Goal: Transaction & Acquisition: Purchase product/service

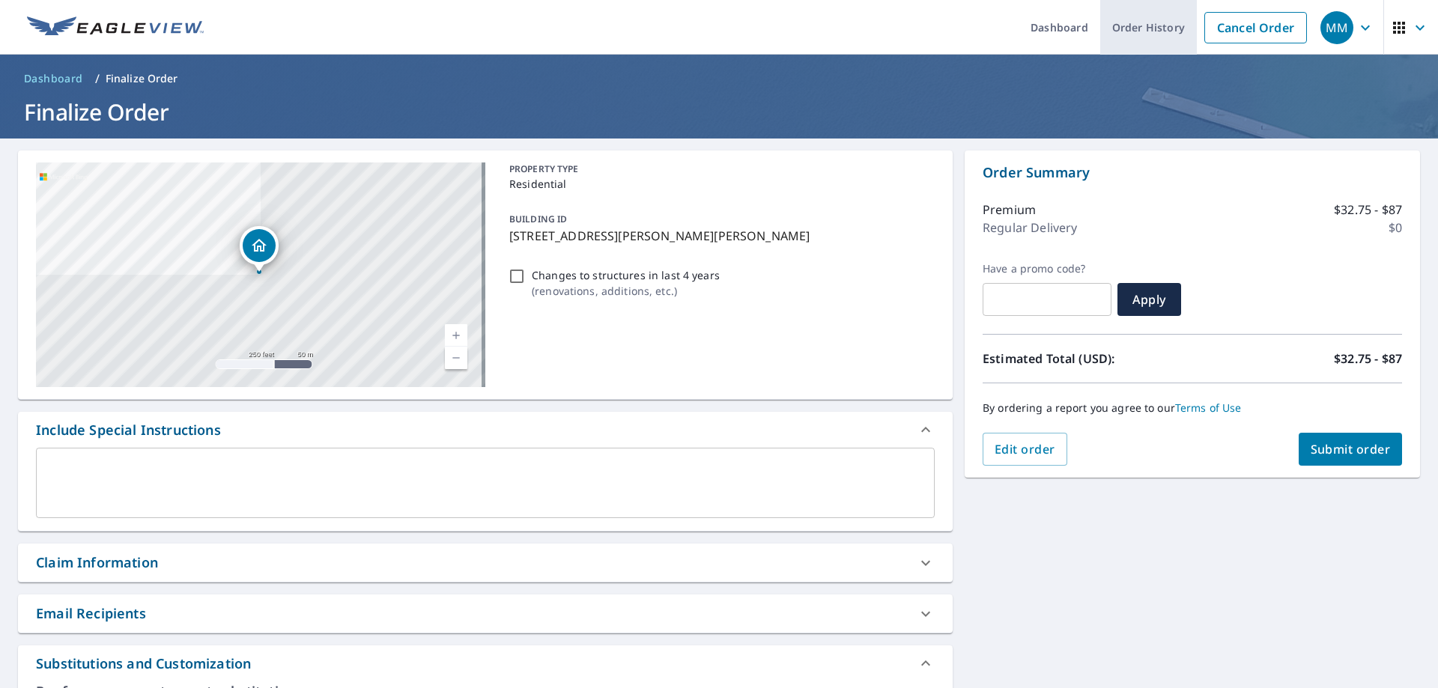
click at [1148, 26] on link "Order History" at bounding box center [1148, 27] width 97 height 55
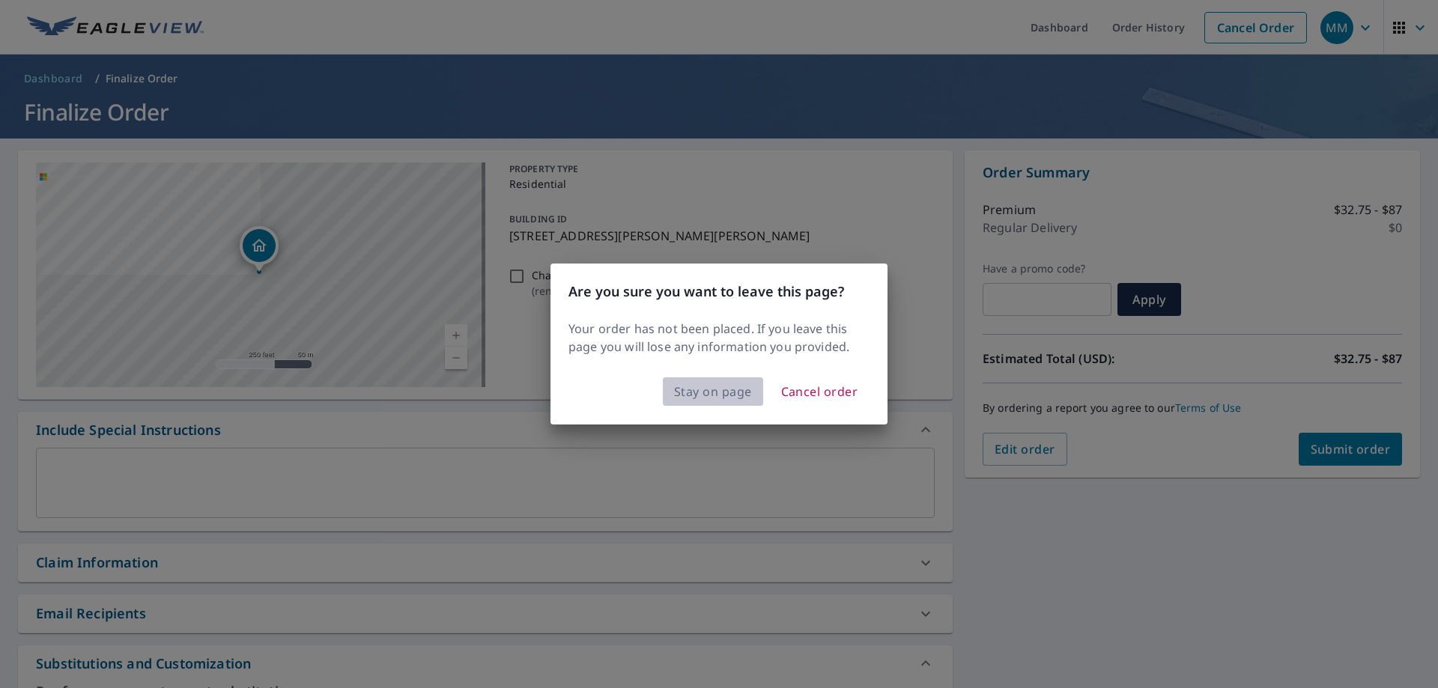
click at [706, 398] on span "Stay on page" at bounding box center [713, 391] width 78 height 21
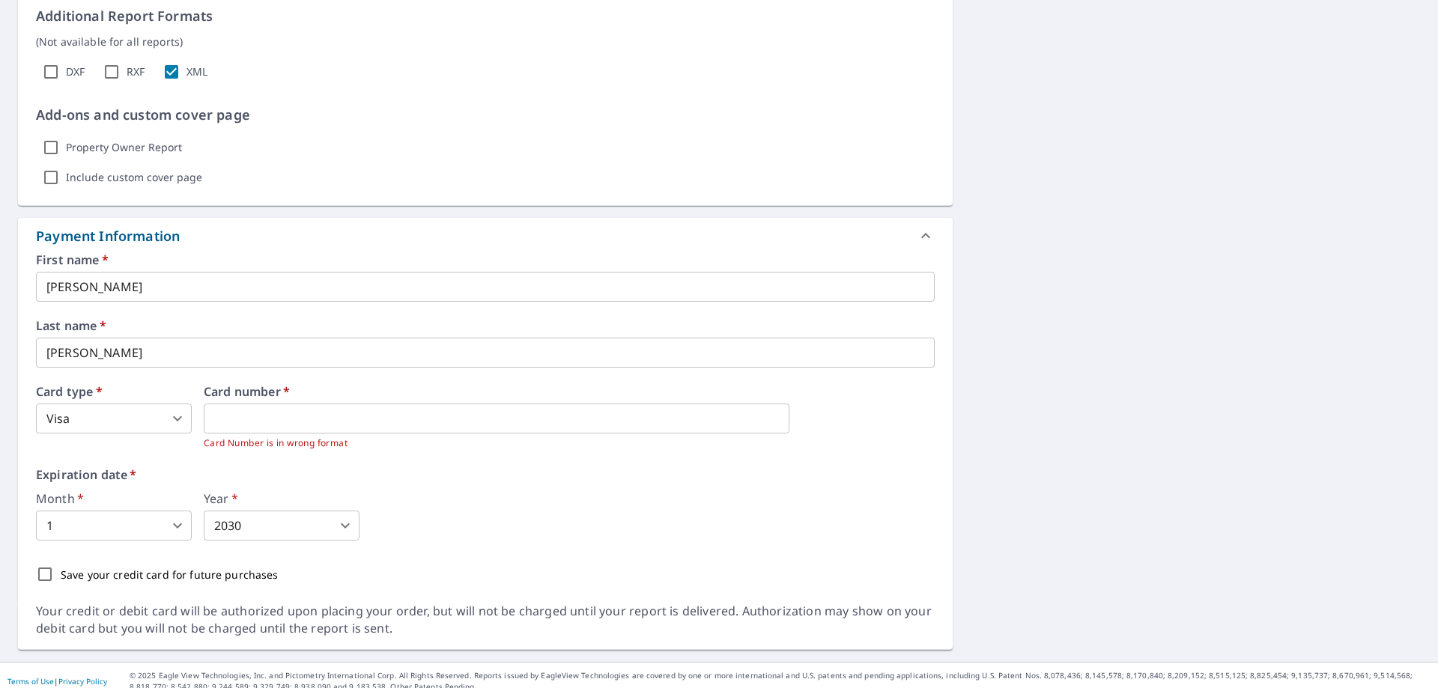
scroll to position [948, 0]
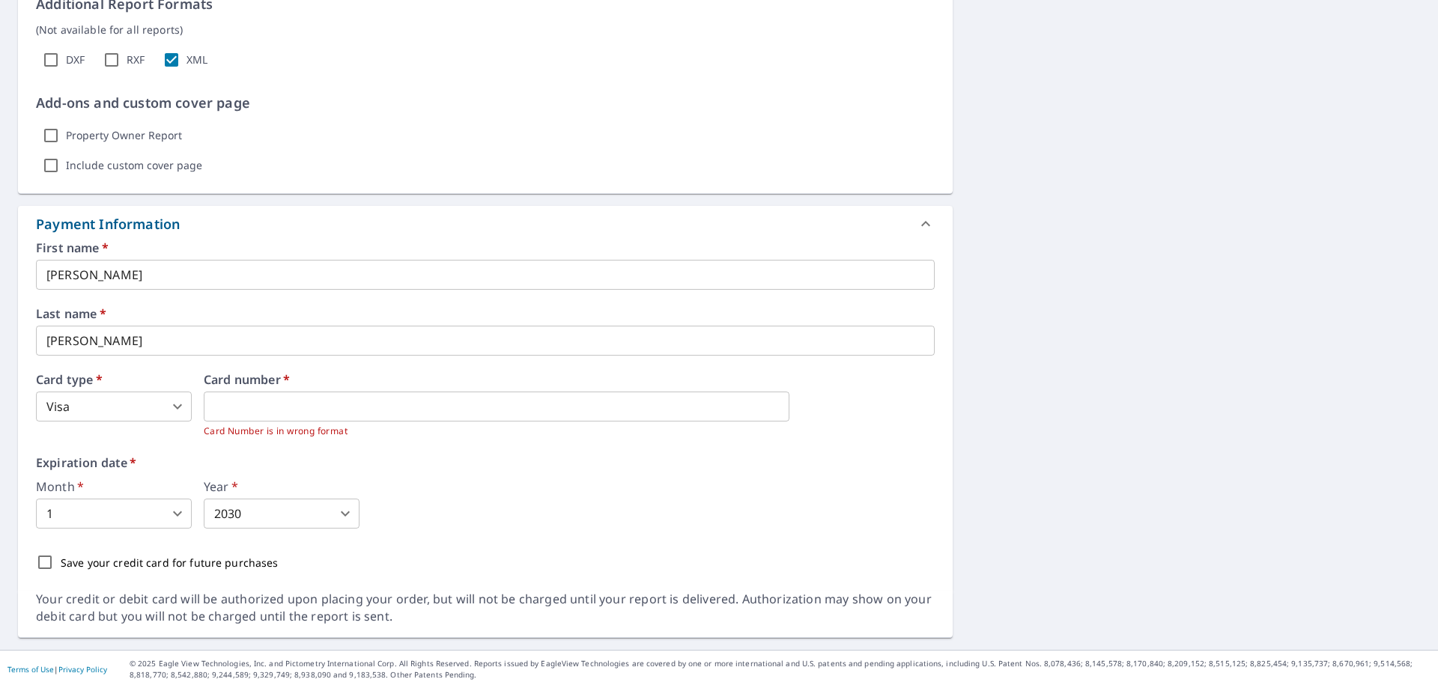
click at [46, 562] on input "Save your credit card for future purchases" at bounding box center [44, 562] width 31 height 31
checkbox input "true"
click at [529, 458] on label "Expiration date   *" at bounding box center [485, 463] width 899 height 12
click at [528, 486] on div "Month   * 1 1 ​ Year   * 2030 2030 ​" at bounding box center [485, 505] width 899 height 48
click at [308, 424] on p "Card Number is in wrong format" at bounding box center [569, 431] width 731 height 15
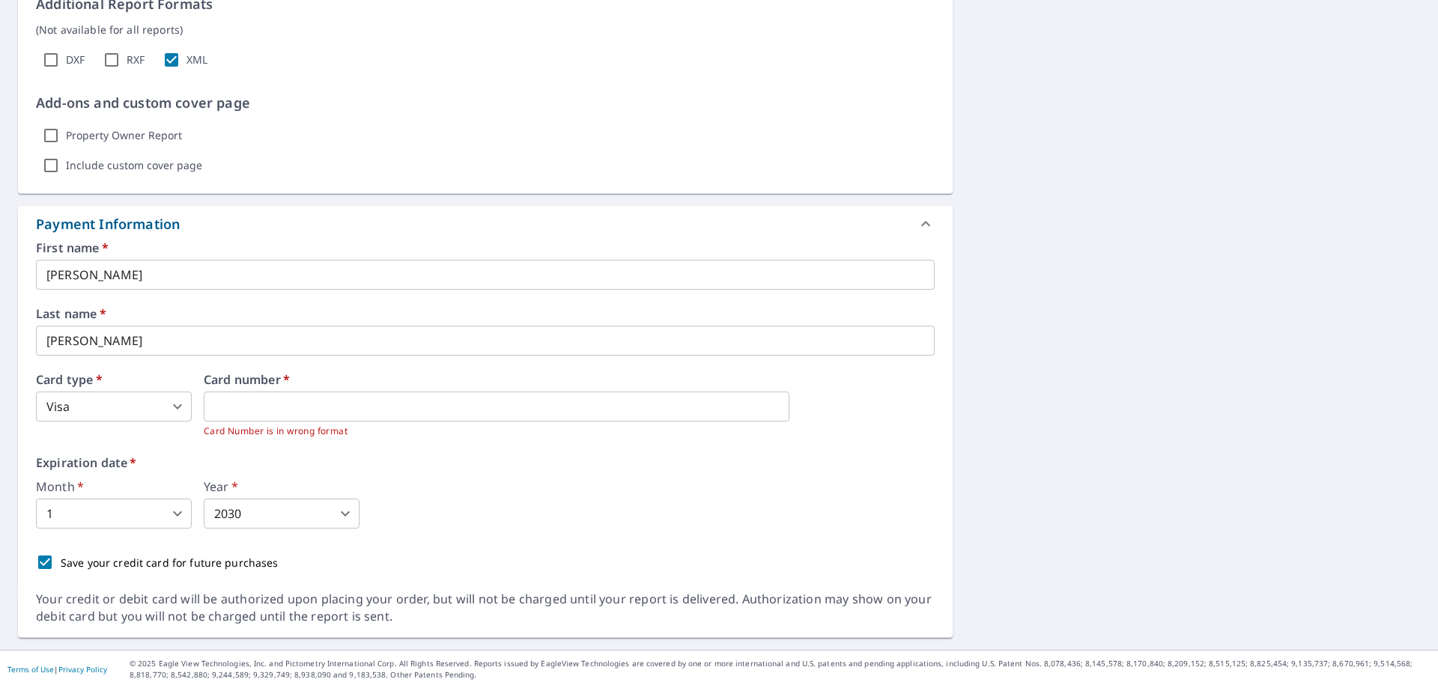
click at [405, 389] on div "Card number   * Card Number is in wrong format" at bounding box center [569, 406] width 731 height 65
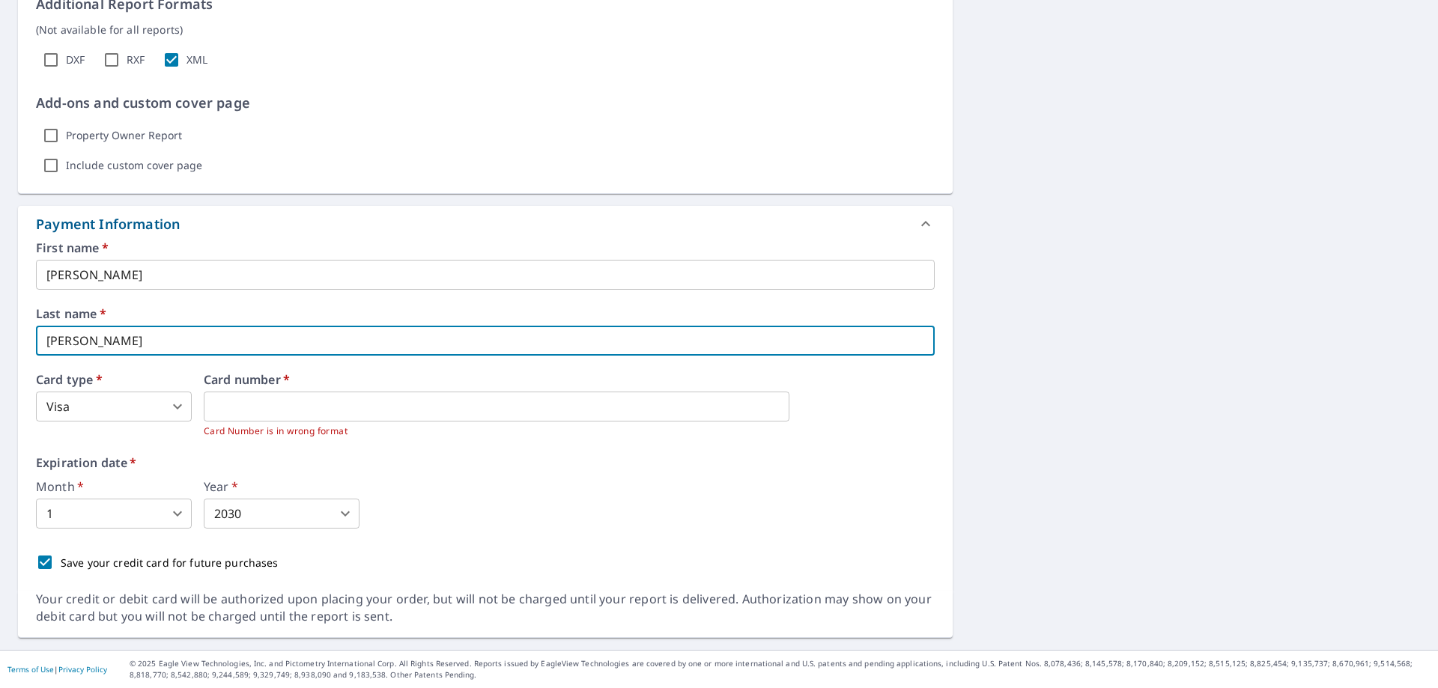
click at [600, 346] on input "[PERSON_NAME]" at bounding box center [485, 341] width 899 height 30
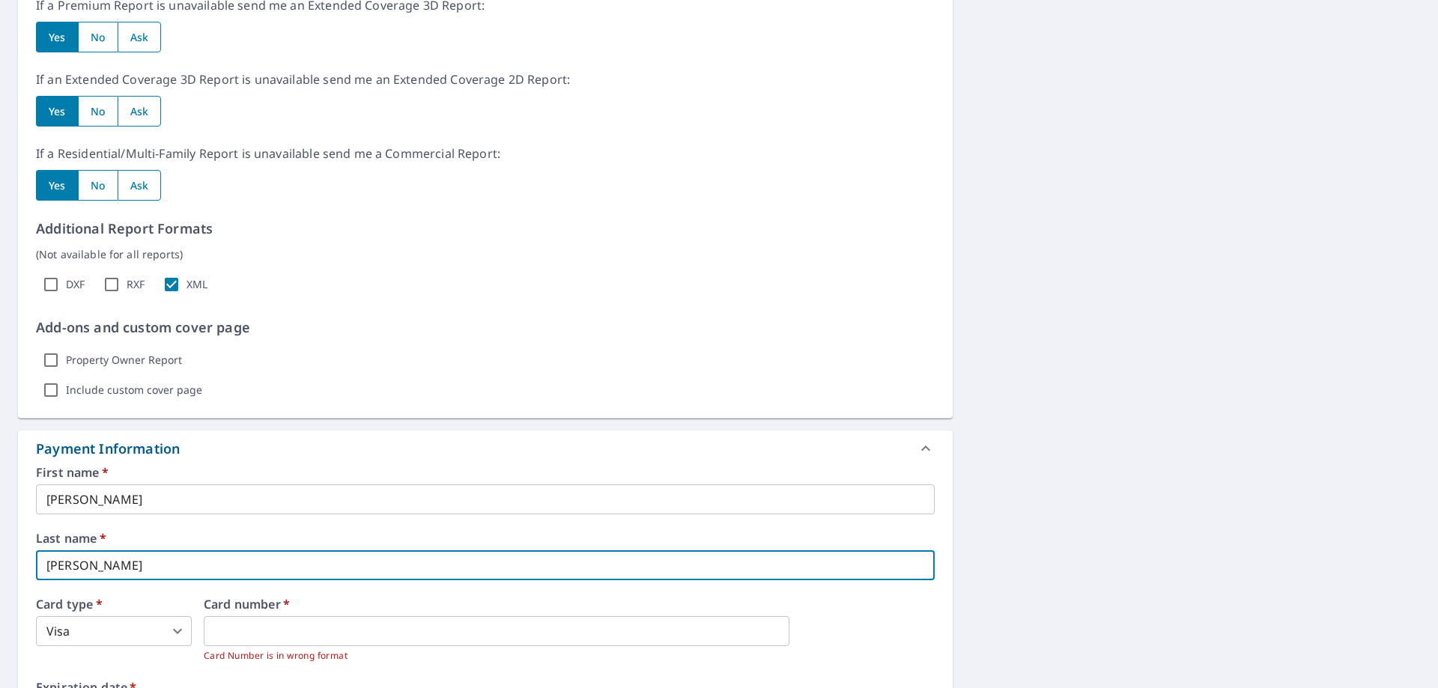
click at [1027, 365] on div "[STREET_ADDRESS][PERSON_NAME][PERSON_NAME] Aerial Road A standard road map Aeri…" at bounding box center [719, 144] width 1438 height 1459
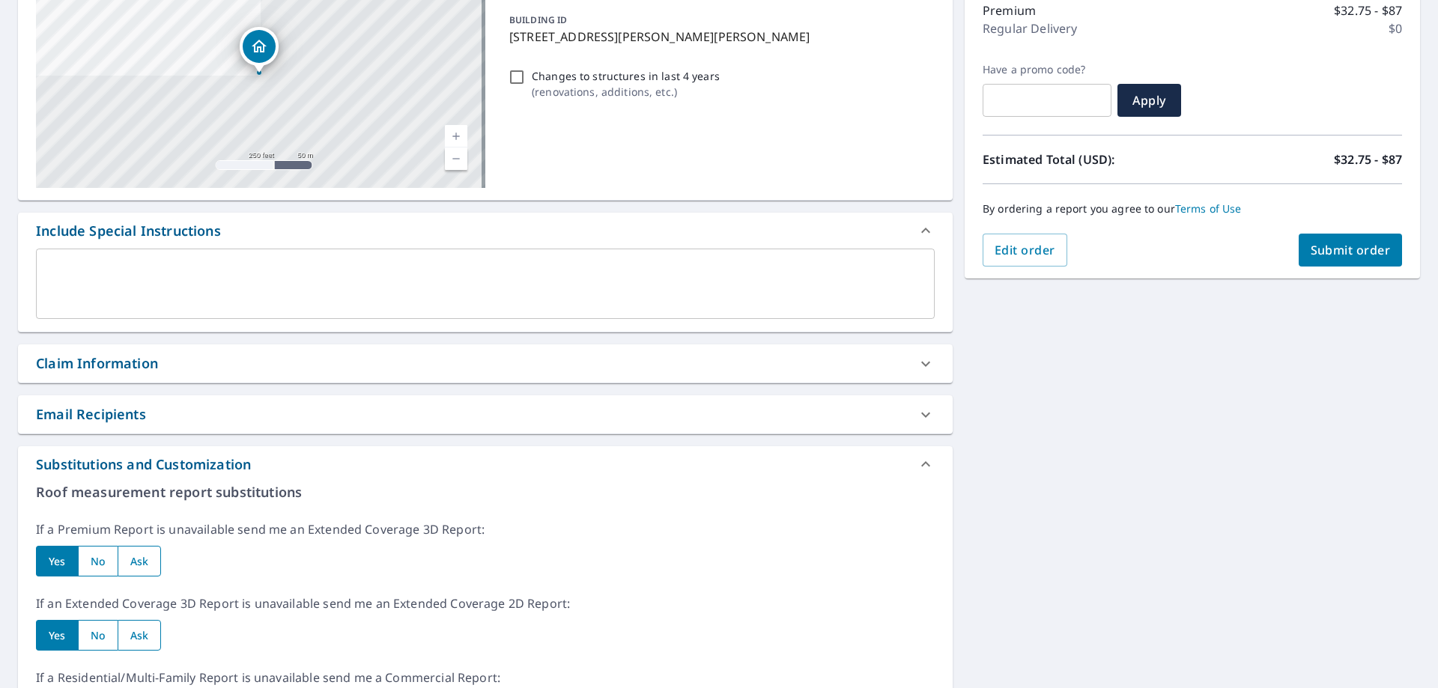
scroll to position [124, 0]
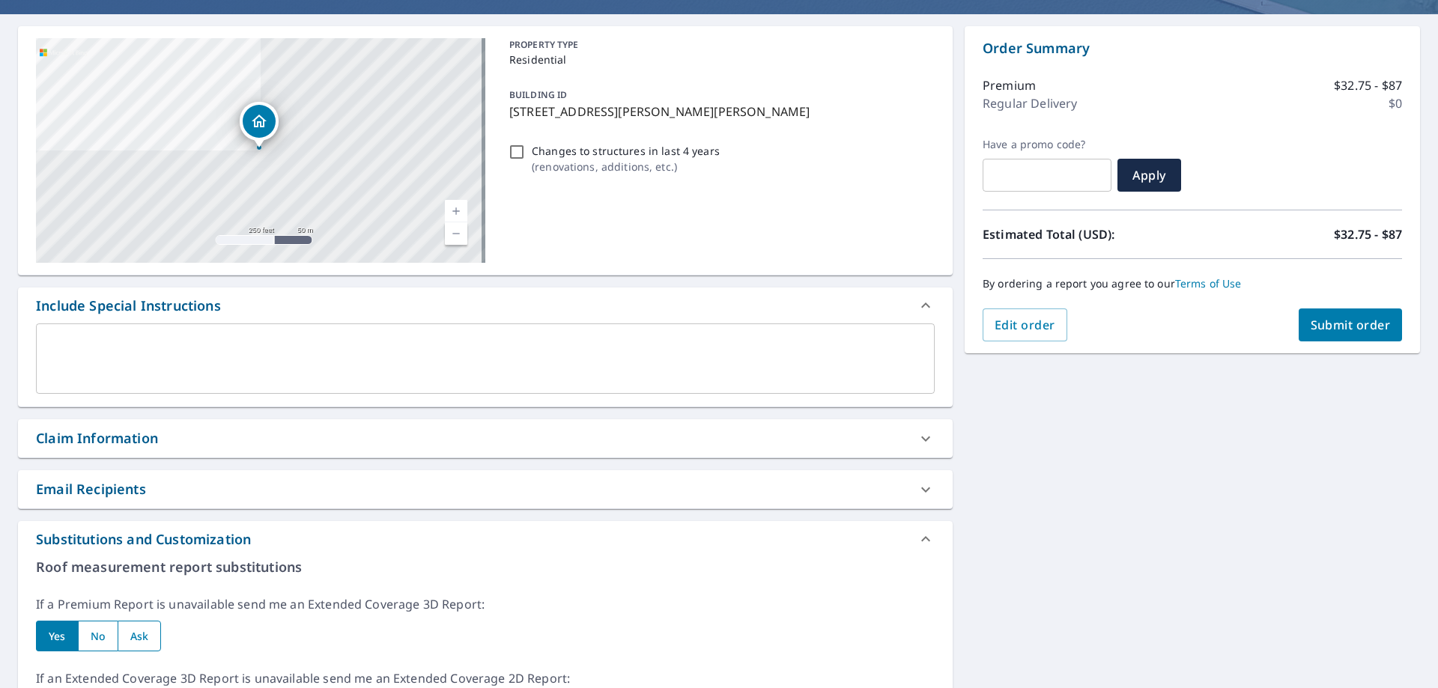
drag, startPoint x: 1340, startPoint y: 319, endPoint x: 1158, endPoint y: 285, distance: 185.9
click at [1340, 319] on span "Submit order" at bounding box center [1350, 325] width 80 height 16
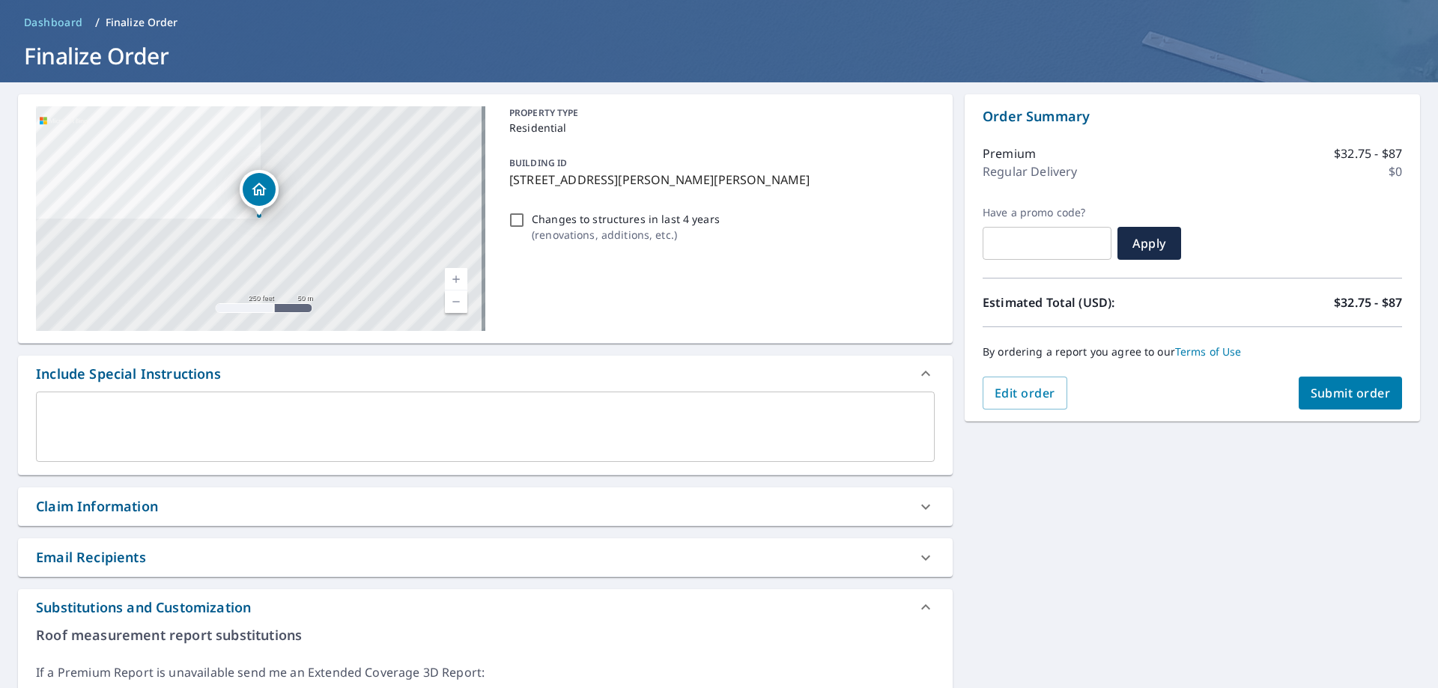
scroll to position [0, 0]
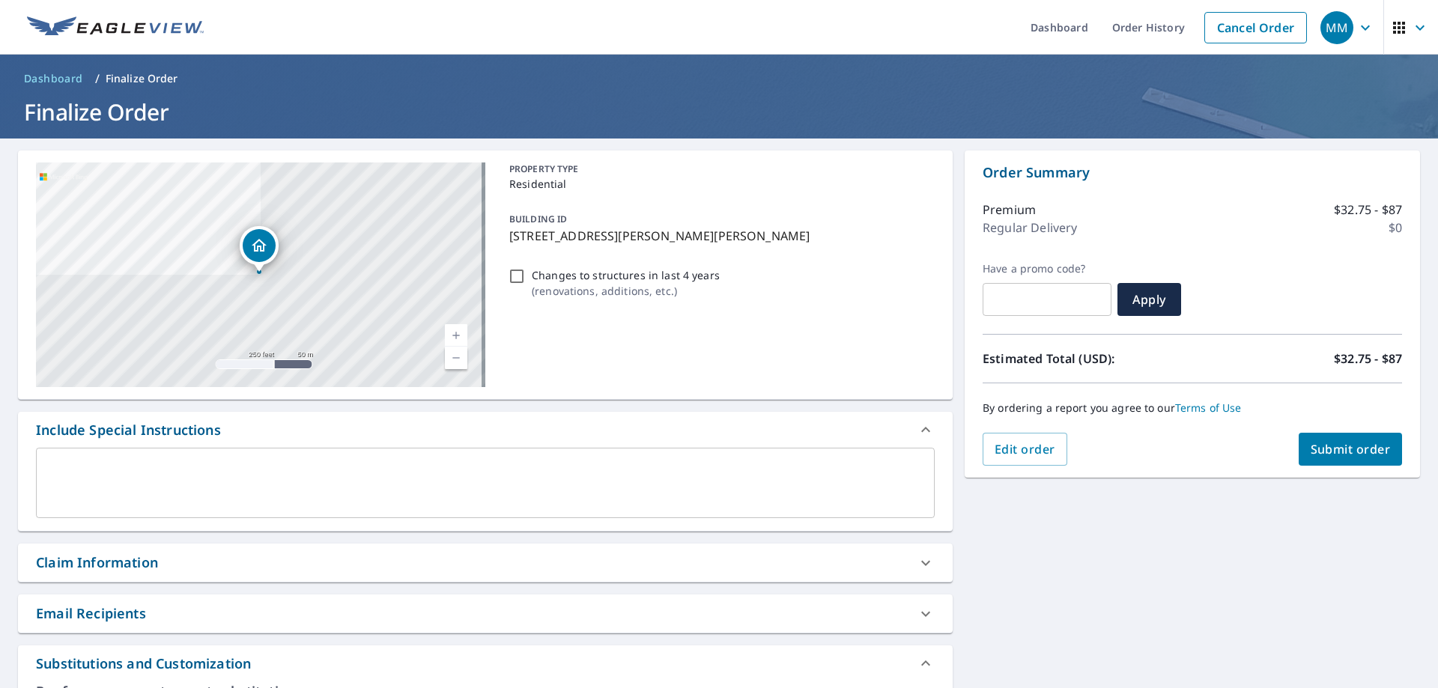
click at [1318, 455] on span "Submit order" at bounding box center [1350, 449] width 80 height 16
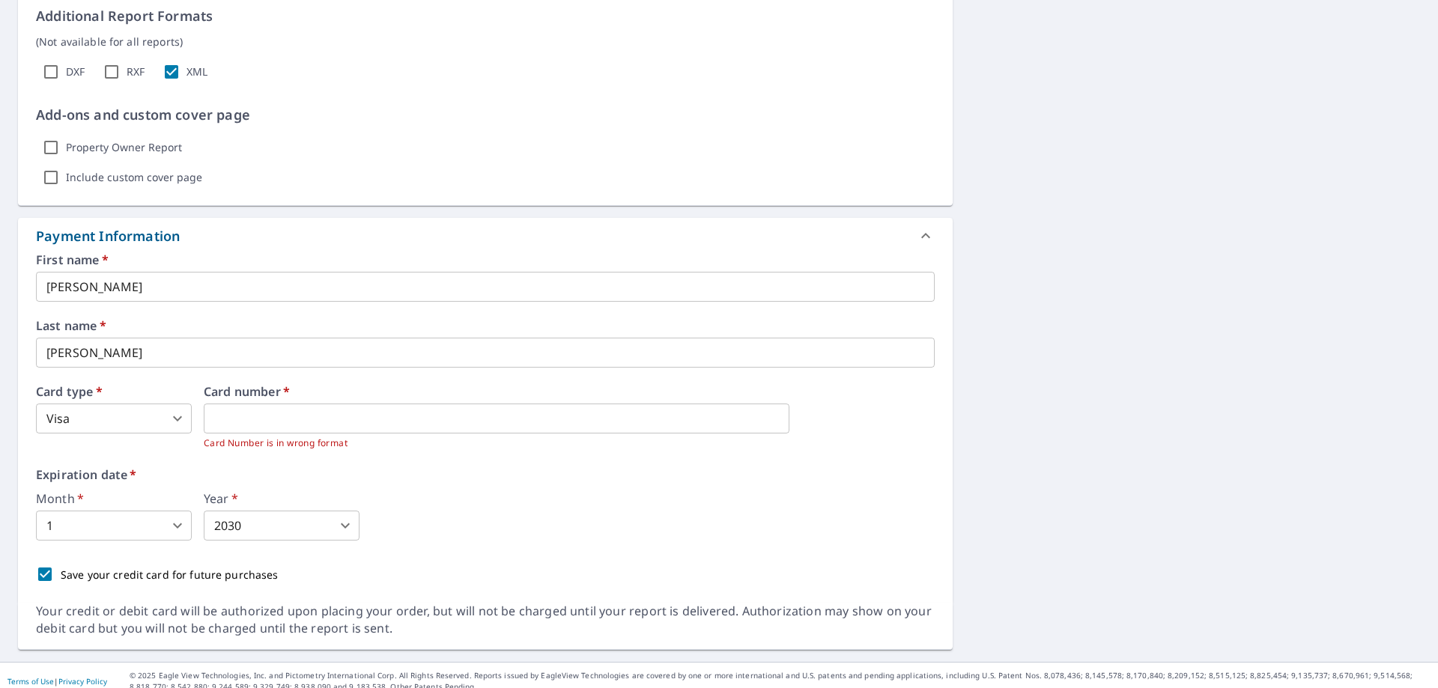
scroll to position [948, 0]
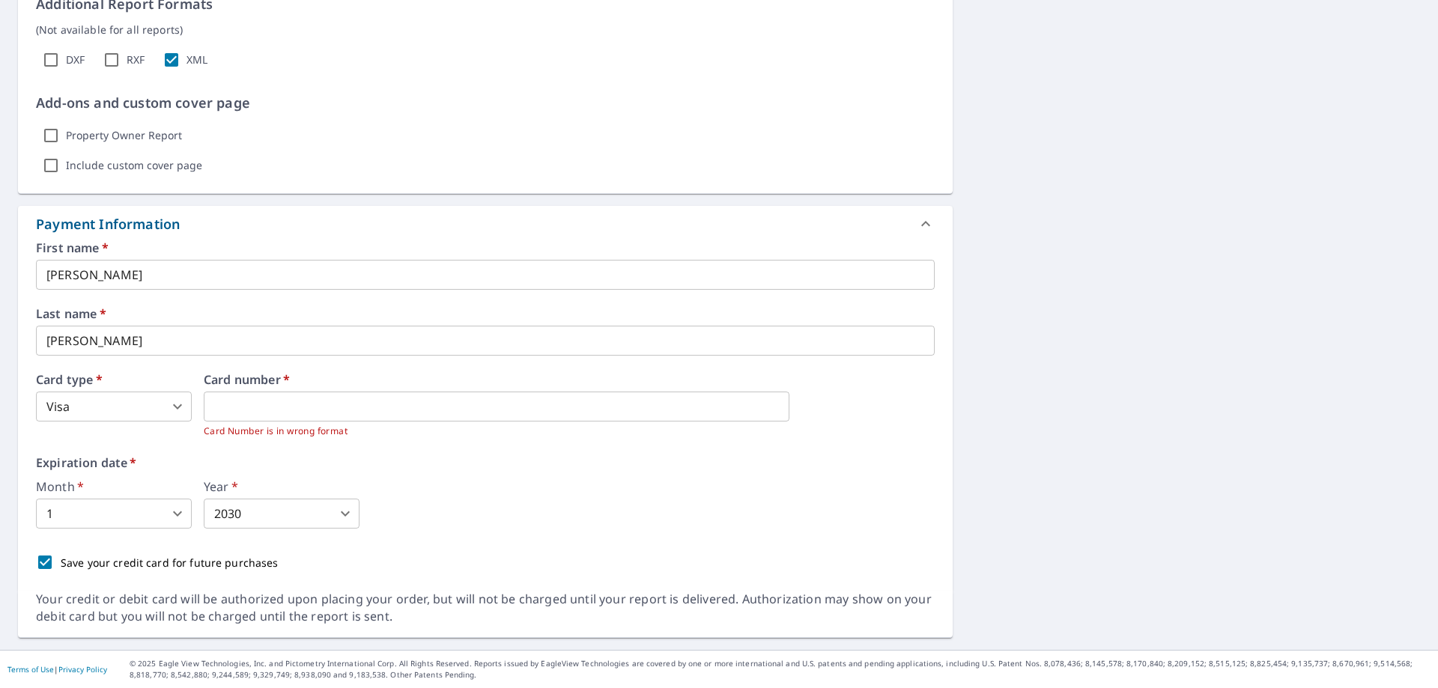
click at [699, 470] on div "Expiration date   * Month   * 1 1 ​ Year   * 2030 2030 ​" at bounding box center [485, 493] width 899 height 72
click at [534, 389] on div "Card number   * Card Number is in wrong format" at bounding box center [569, 406] width 731 height 65
click at [727, 459] on label "Expiration date   *" at bounding box center [485, 463] width 899 height 12
drag, startPoint x: 385, startPoint y: 471, endPoint x: 377, endPoint y: 453, distance: 19.8
click at [383, 471] on div "Expiration date   * Month   * 1 1 ​ Year   * 2030 2030 ​" at bounding box center [485, 493] width 899 height 72
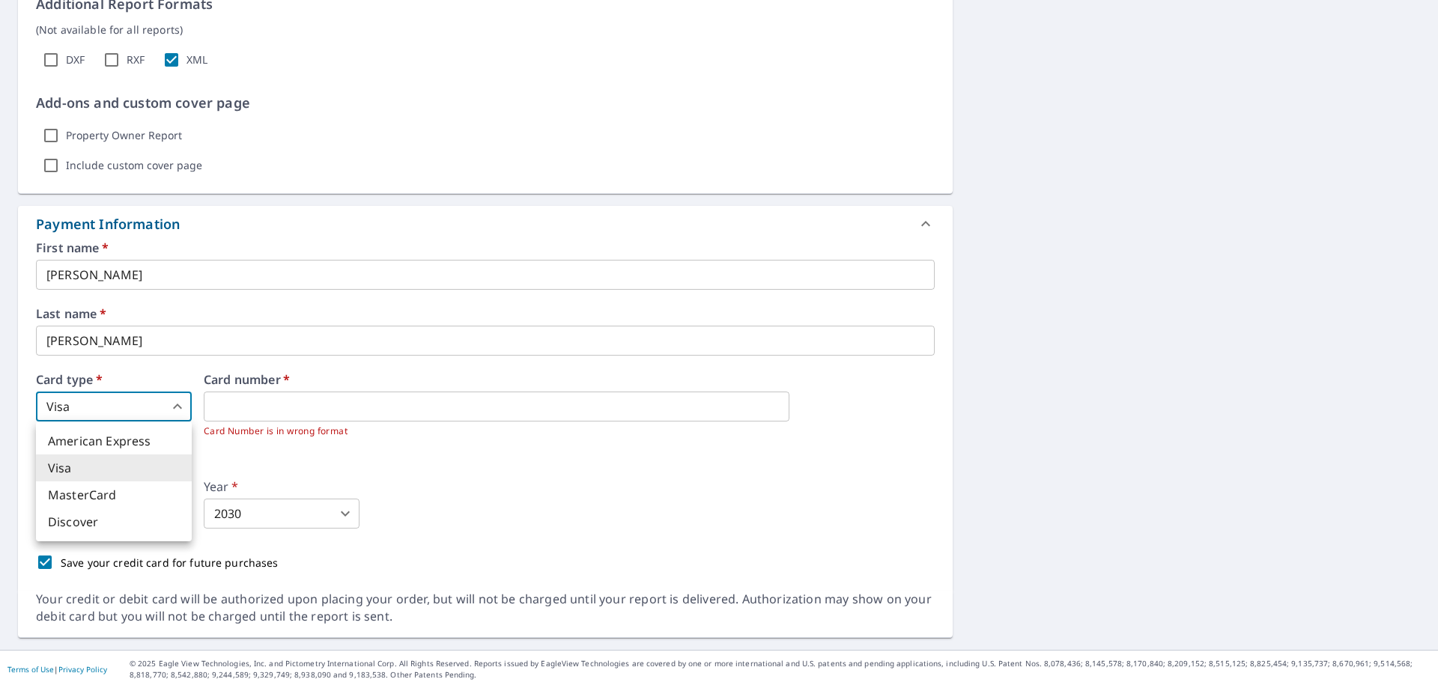
click at [147, 401] on body "MM MM Dashboard Order History Cancel Order MM Dashboard / Finalize Order Finali…" at bounding box center [719, 344] width 1438 height 688
click at [106, 462] on li "Visa" at bounding box center [114, 468] width 156 height 27
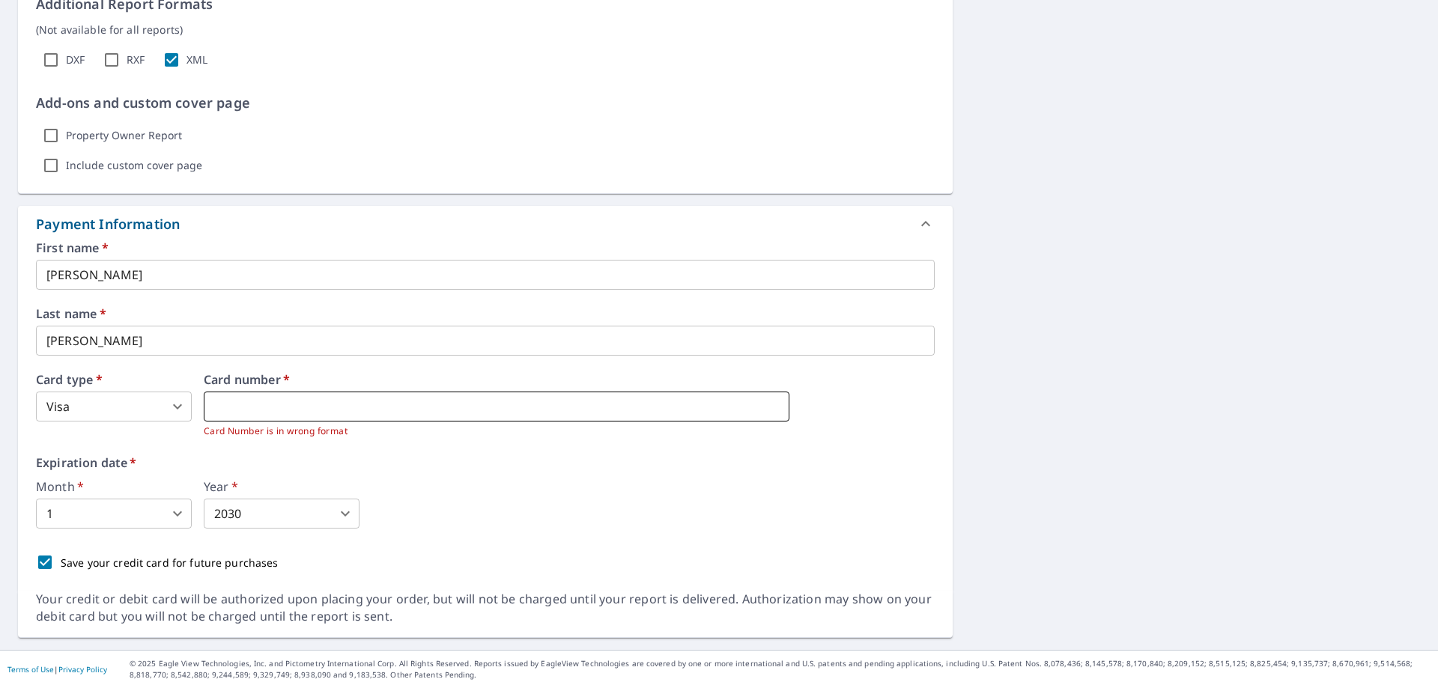
click at [350, 392] on iframe at bounding box center [497, 407] width 586 height 30
click at [464, 415] on iframe at bounding box center [497, 407] width 586 height 30
click at [439, 463] on label "Expiration date   *" at bounding box center [485, 463] width 899 height 12
click at [339, 452] on div "First name   * [PERSON_NAME] ​ Last name   * [PERSON_NAME] ​ Card type   * Visa…" at bounding box center [485, 410] width 899 height 336
click at [260, 431] on p "Card Number is in wrong format" at bounding box center [569, 431] width 731 height 15
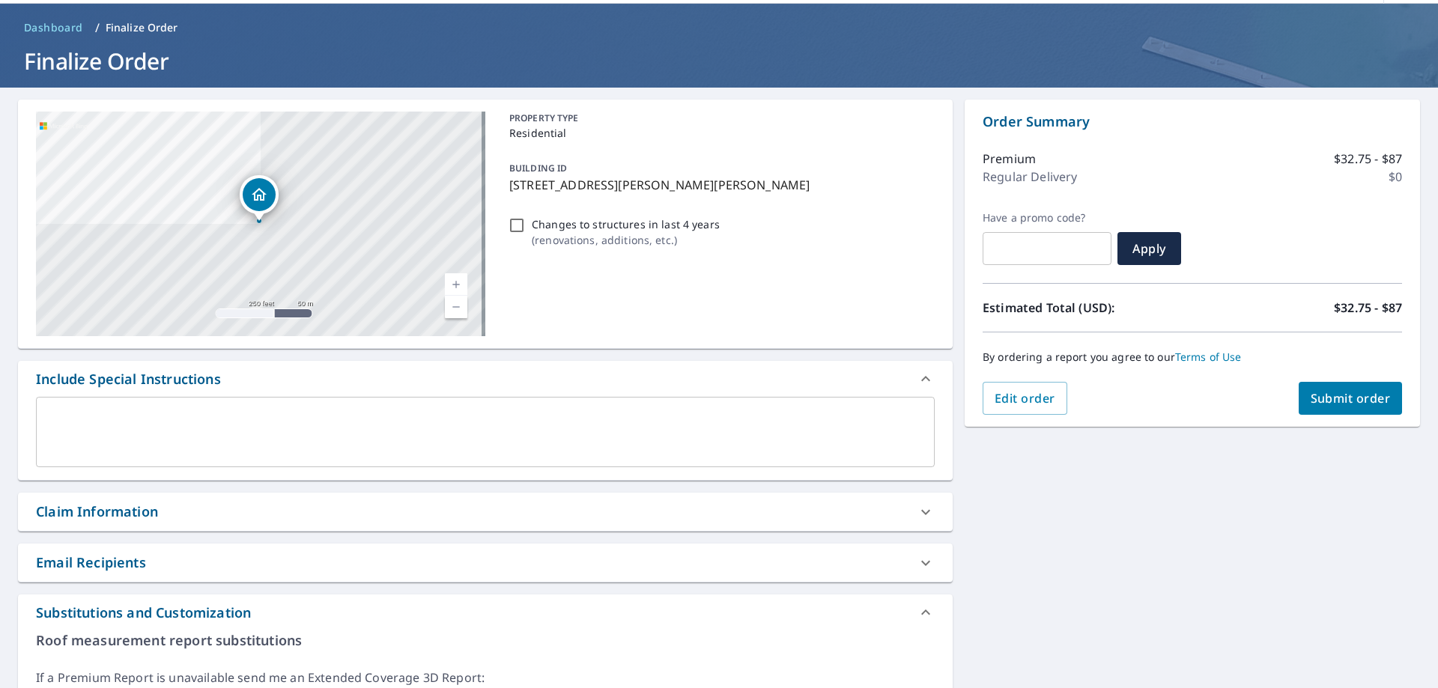
scroll to position [0, 0]
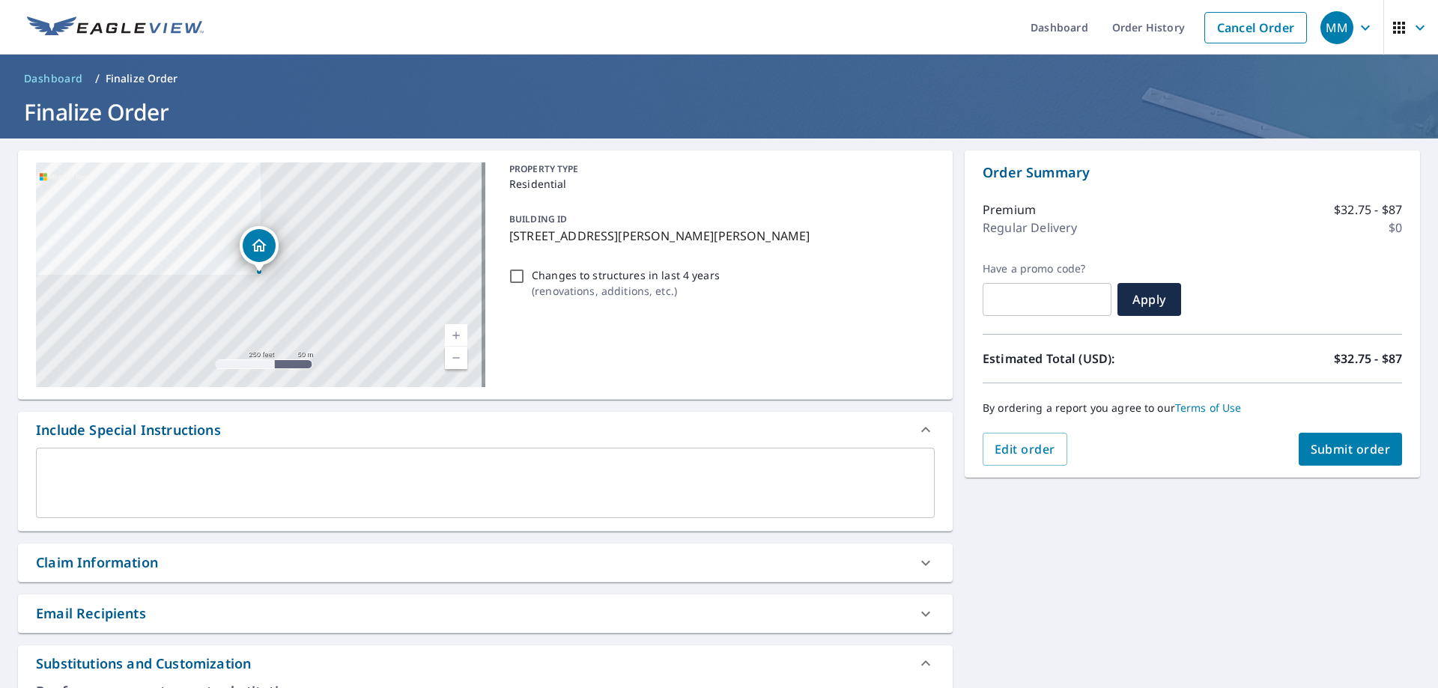
click at [1333, 447] on span "Submit order" at bounding box center [1350, 449] width 80 height 16
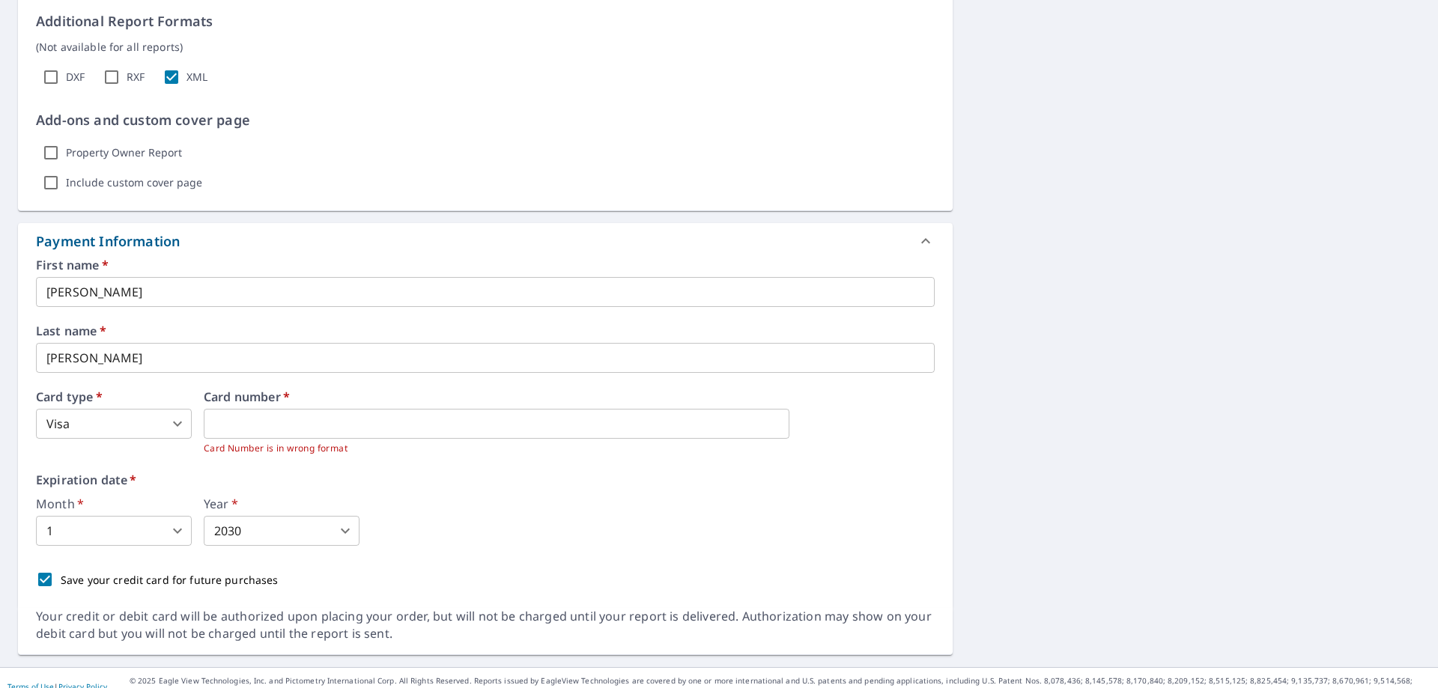
scroll to position [948, 0]
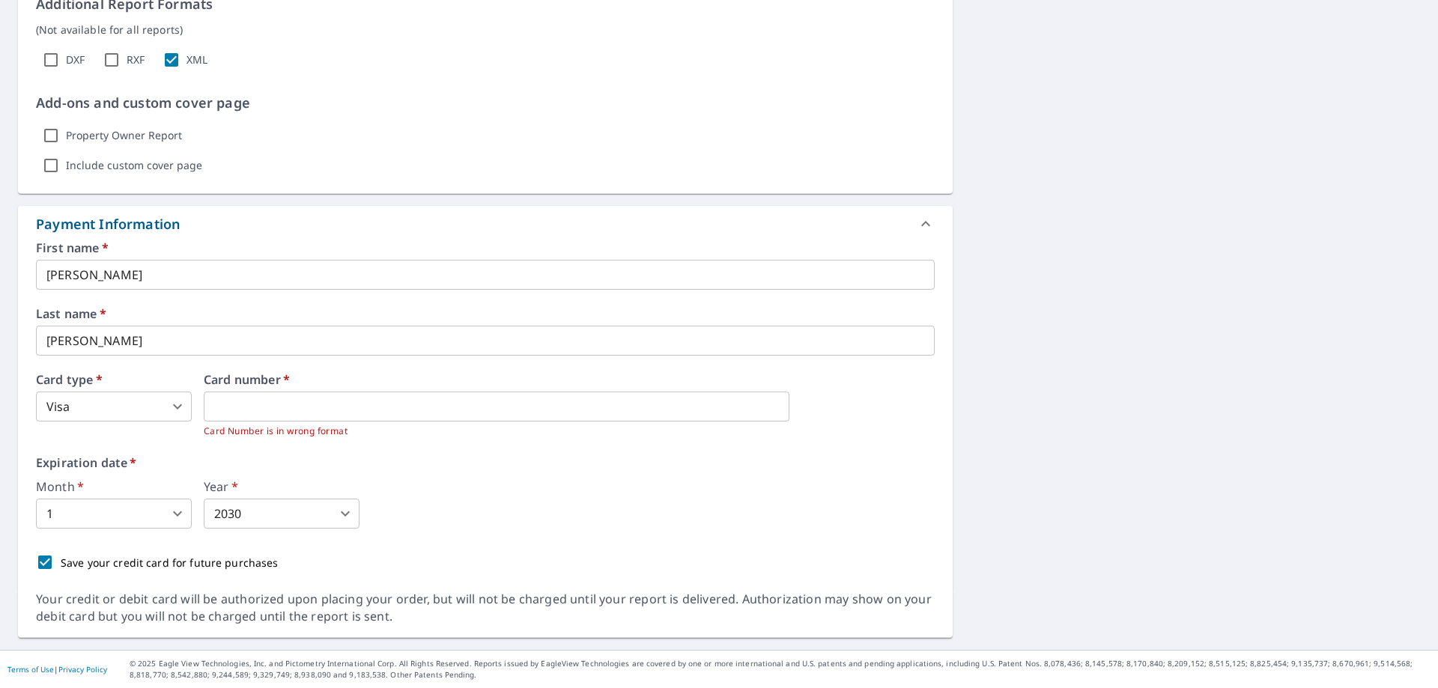
click at [838, 495] on div "Month   * 1 1 ​ Year   * 2030 2030 ​" at bounding box center [485, 505] width 899 height 48
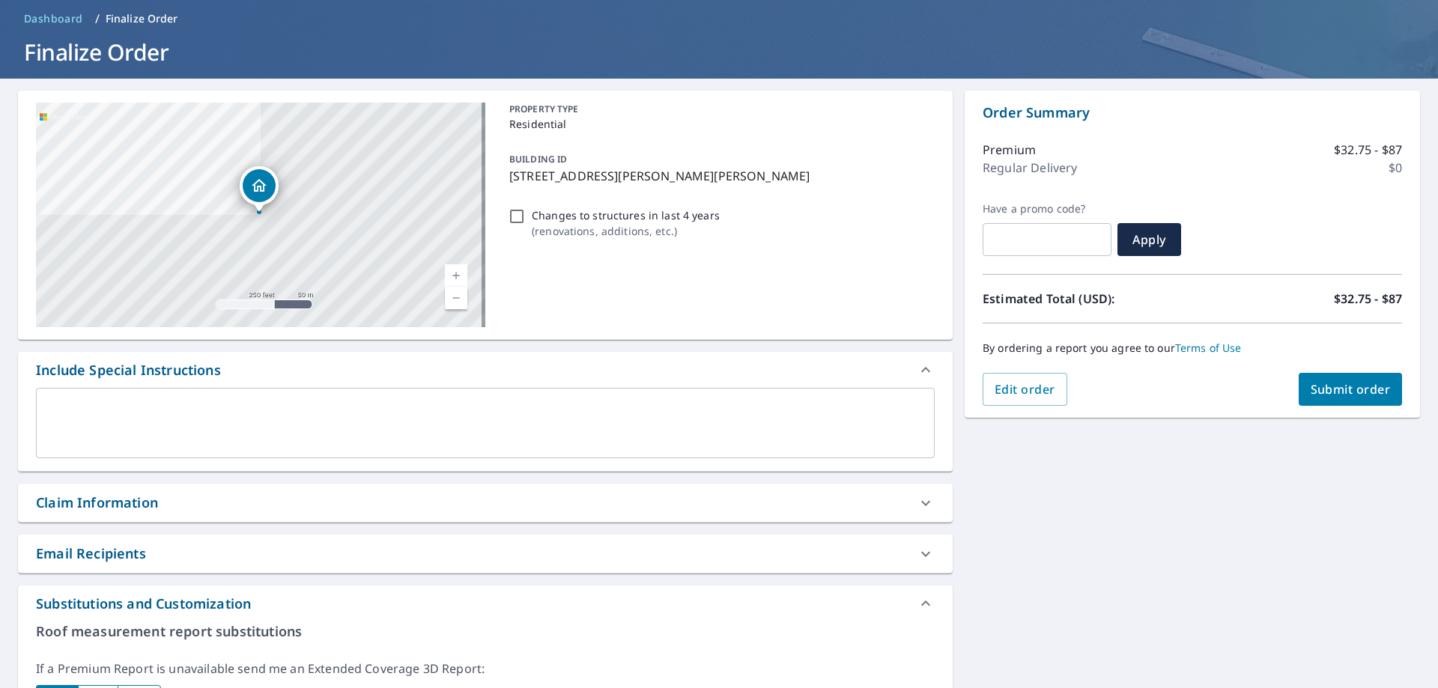
scroll to position [0, 0]
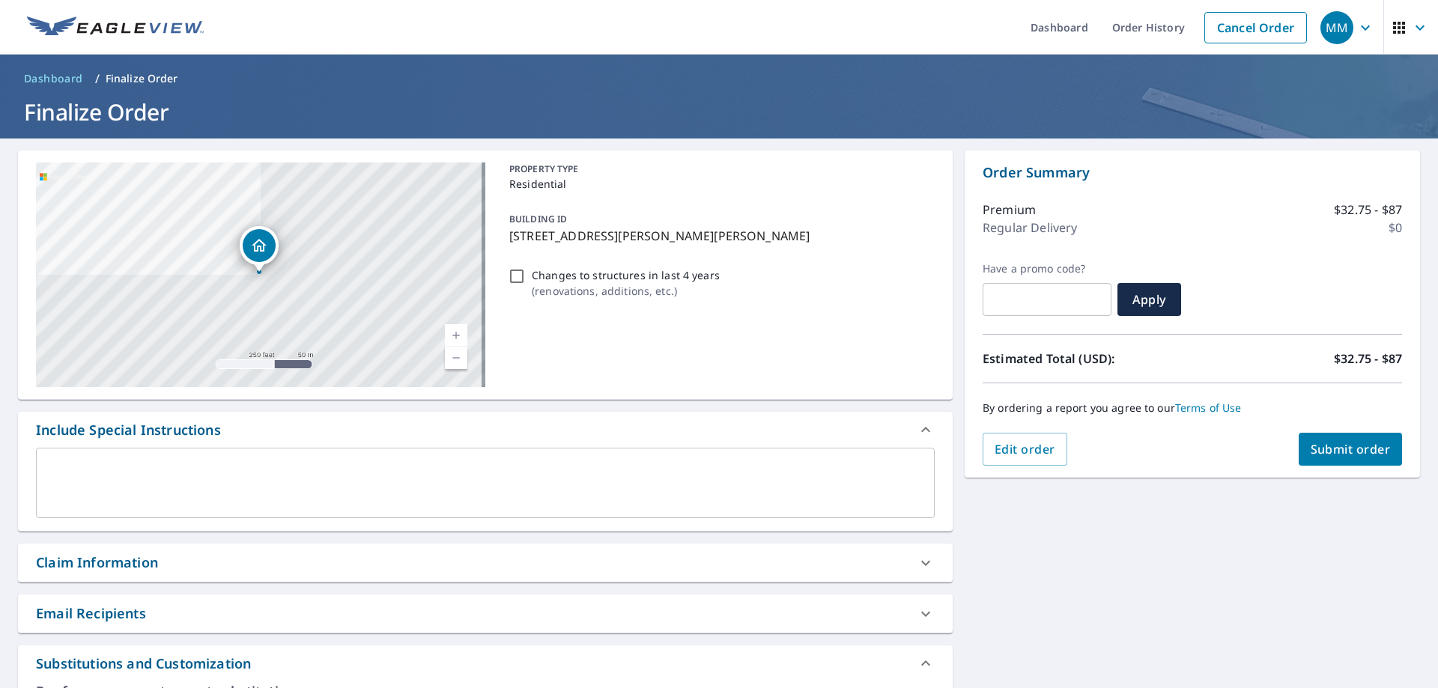
click at [58, 71] on span "Dashboard" at bounding box center [53, 78] width 59 height 15
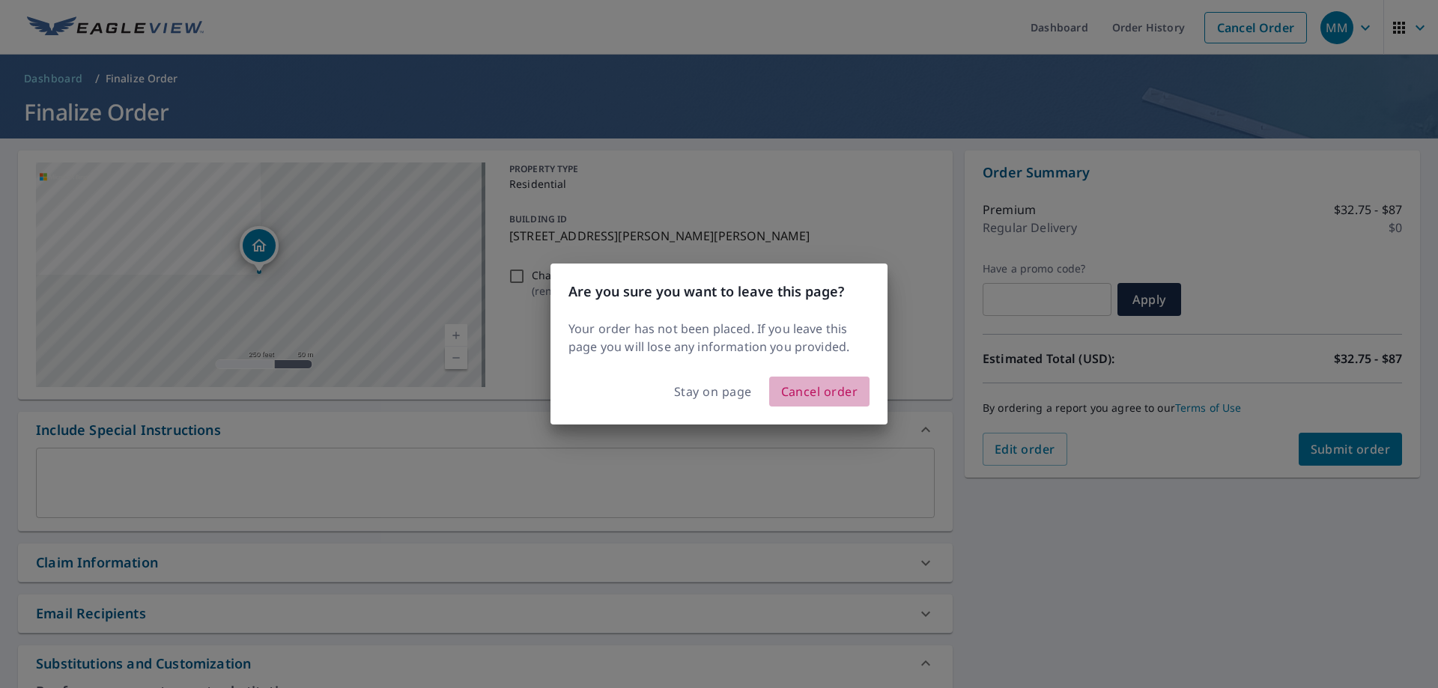
click at [809, 392] on span "Cancel order" at bounding box center [819, 391] width 77 height 21
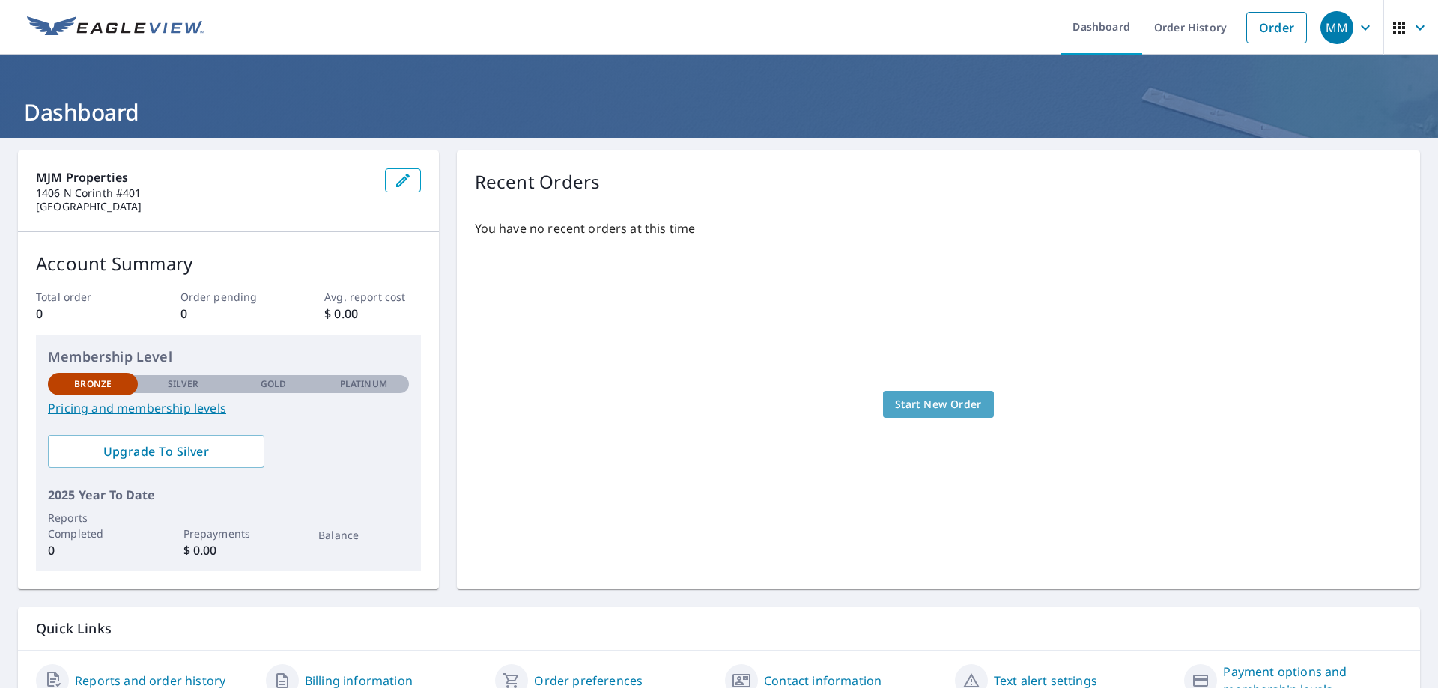
click at [948, 401] on span "Start New Order" at bounding box center [938, 404] width 87 height 19
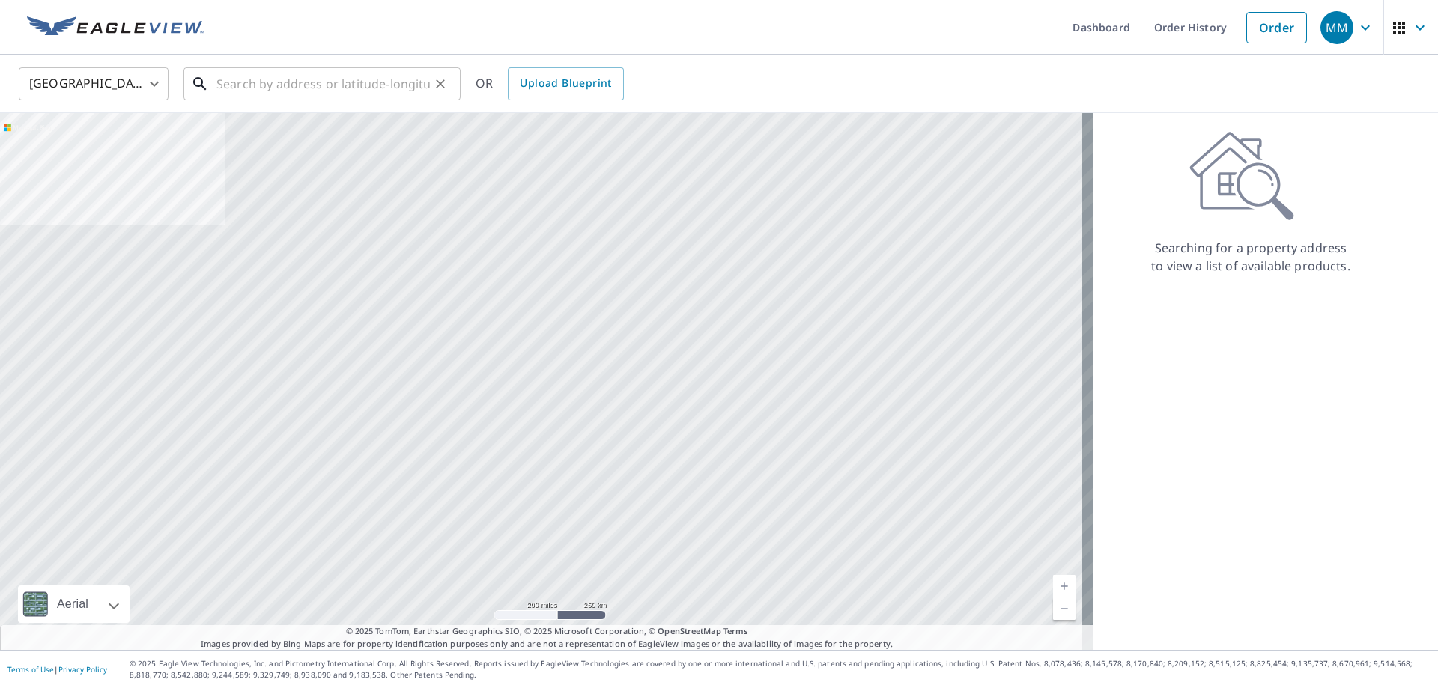
click at [327, 76] on input "text" at bounding box center [322, 84] width 213 height 42
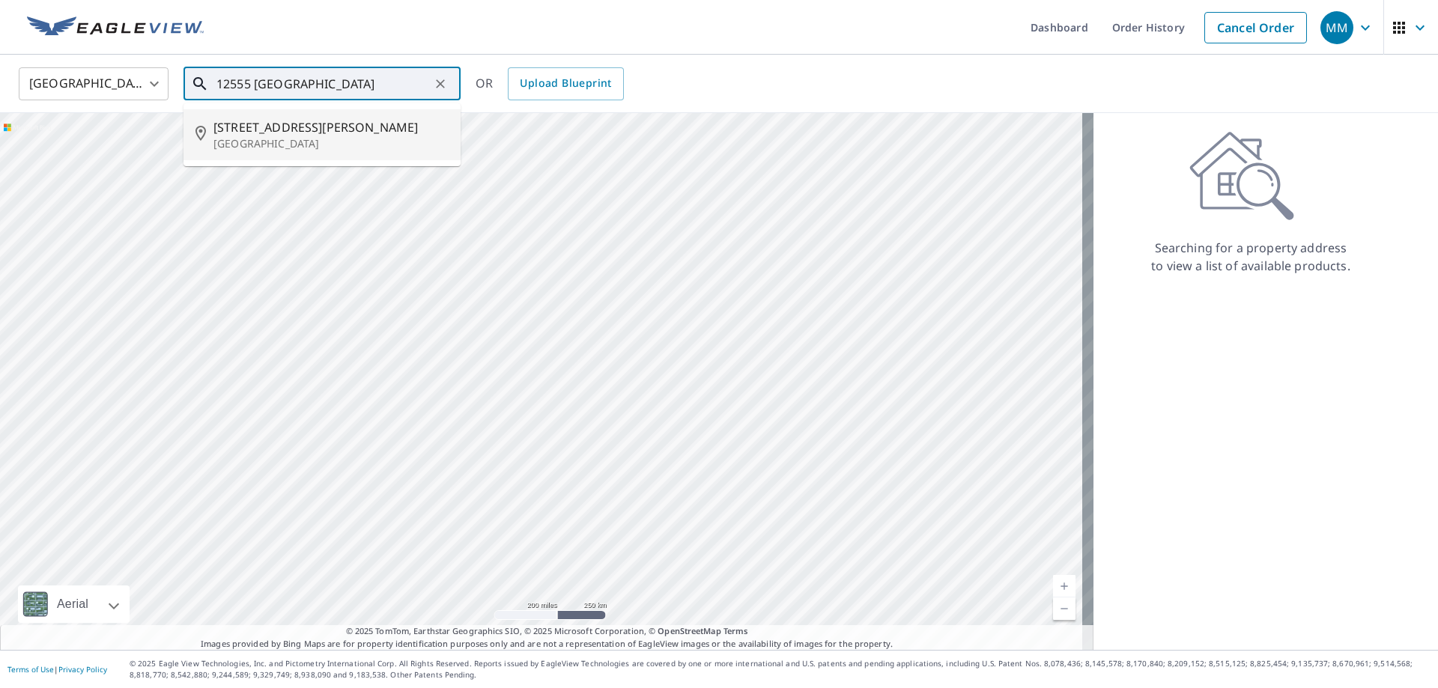
click at [317, 124] on span "[STREET_ADDRESS][PERSON_NAME]" at bounding box center [330, 127] width 235 height 18
type input "[STREET_ADDRESS][PERSON_NAME][PERSON_NAME]"
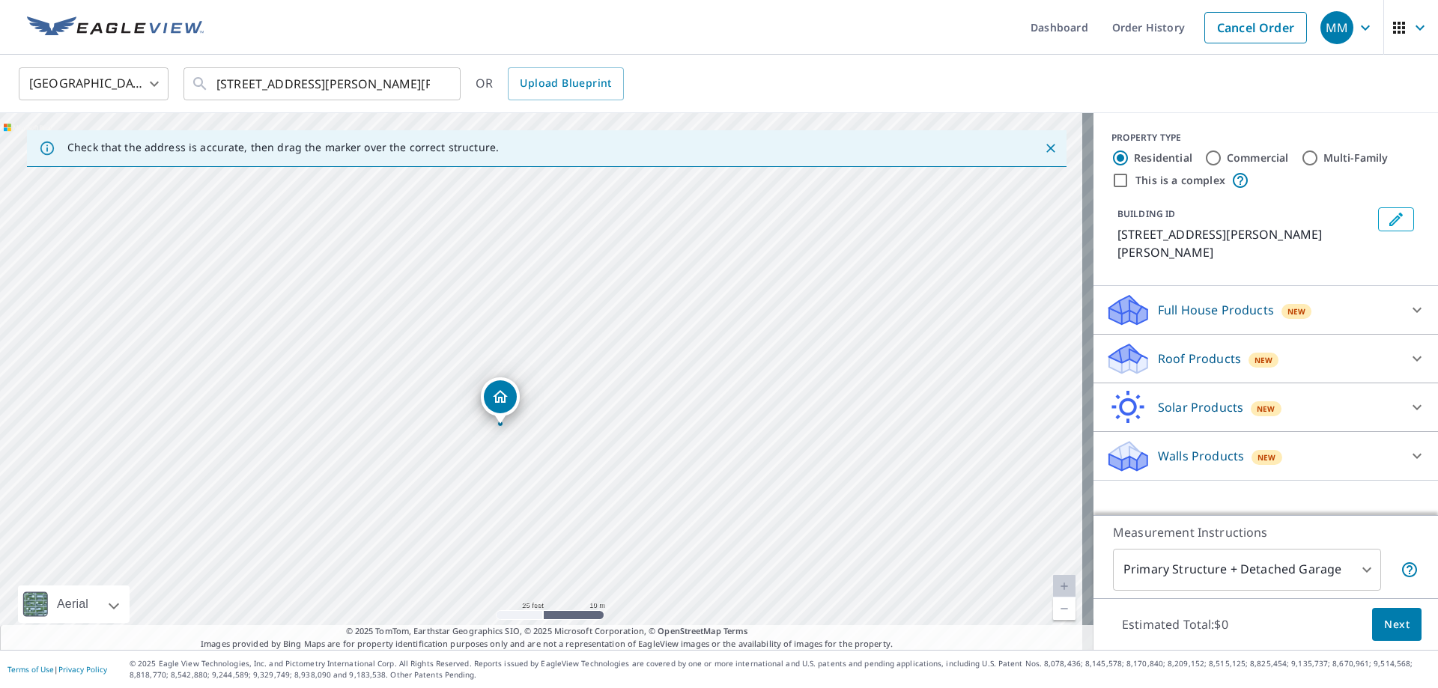
drag, startPoint x: 615, startPoint y: 336, endPoint x: 574, endPoint y: 381, distance: 60.9
click at [574, 381] on div "[STREET_ADDRESS][PERSON_NAME][PERSON_NAME]" at bounding box center [546, 381] width 1093 height 537
drag, startPoint x: 623, startPoint y: 464, endPoint x: 610, endPoint y: 404, distance: 61.2
click at [610, 404] on div "[STREET_ADDRESS][PERSON_NAME][PERSON_NAME]" at bounding box center [546, 381] width 1093 height 537
click at [1399, 341] on div at bounding box center [1417, 359] width 36 height 36
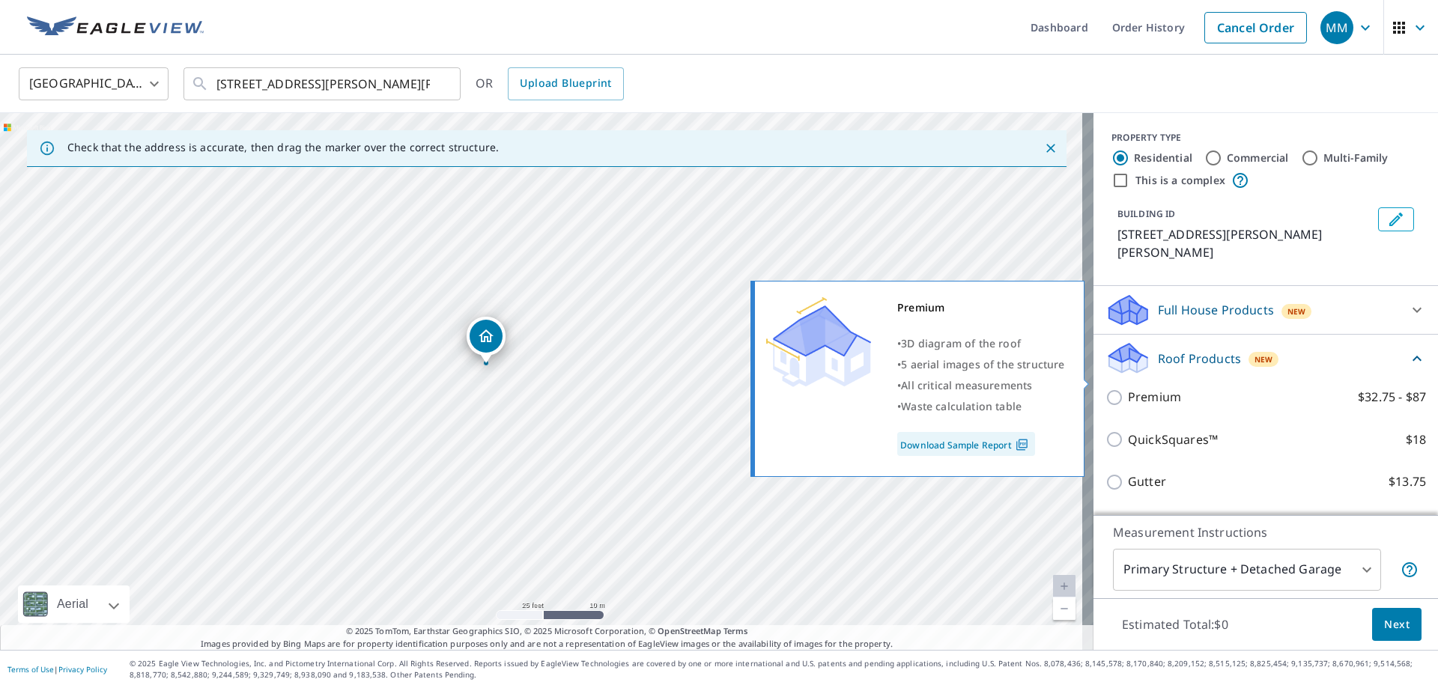
click at [1112, 389] on input "Premium $32.75 - $87" at bounding box center [1116, 398] width 22 height 18
checkbox input "true"
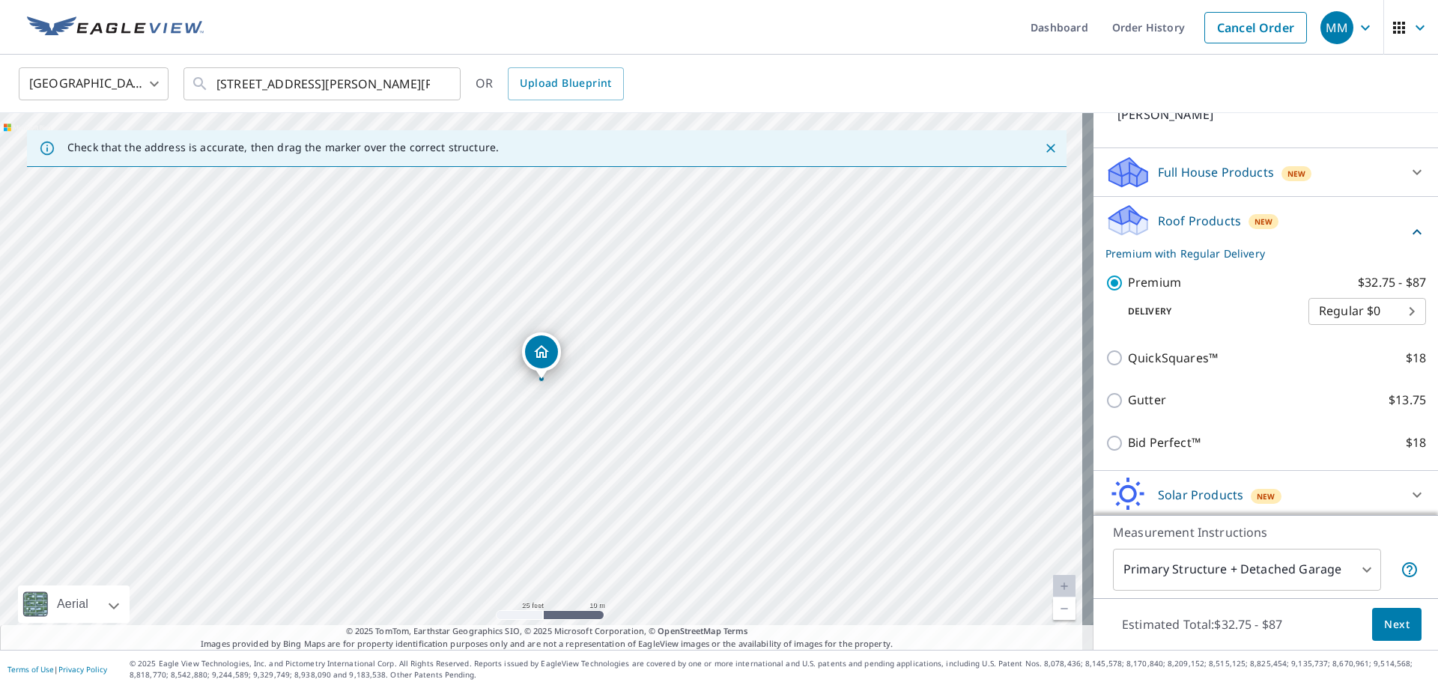
scroll to position [150, 0]
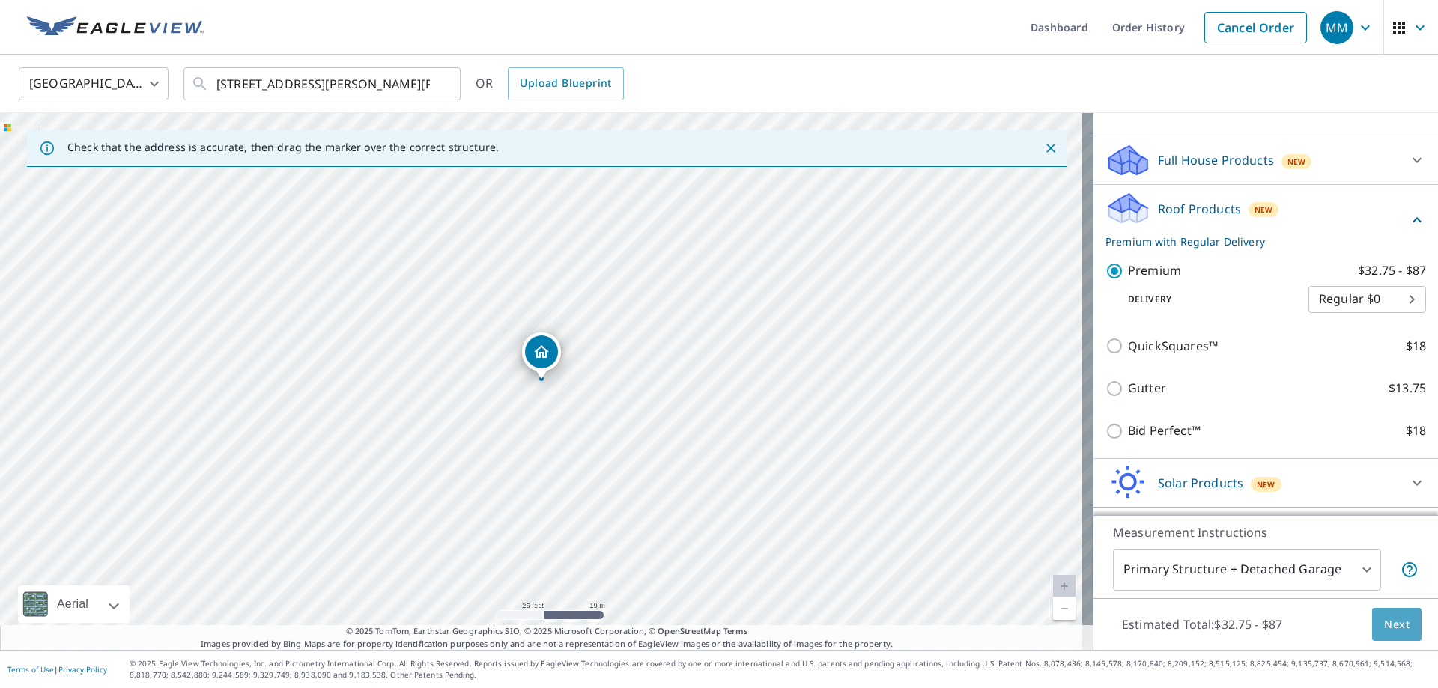
click at [1384, 625] on span "Next" at bounding box center [1396, 624] width 25 height 19
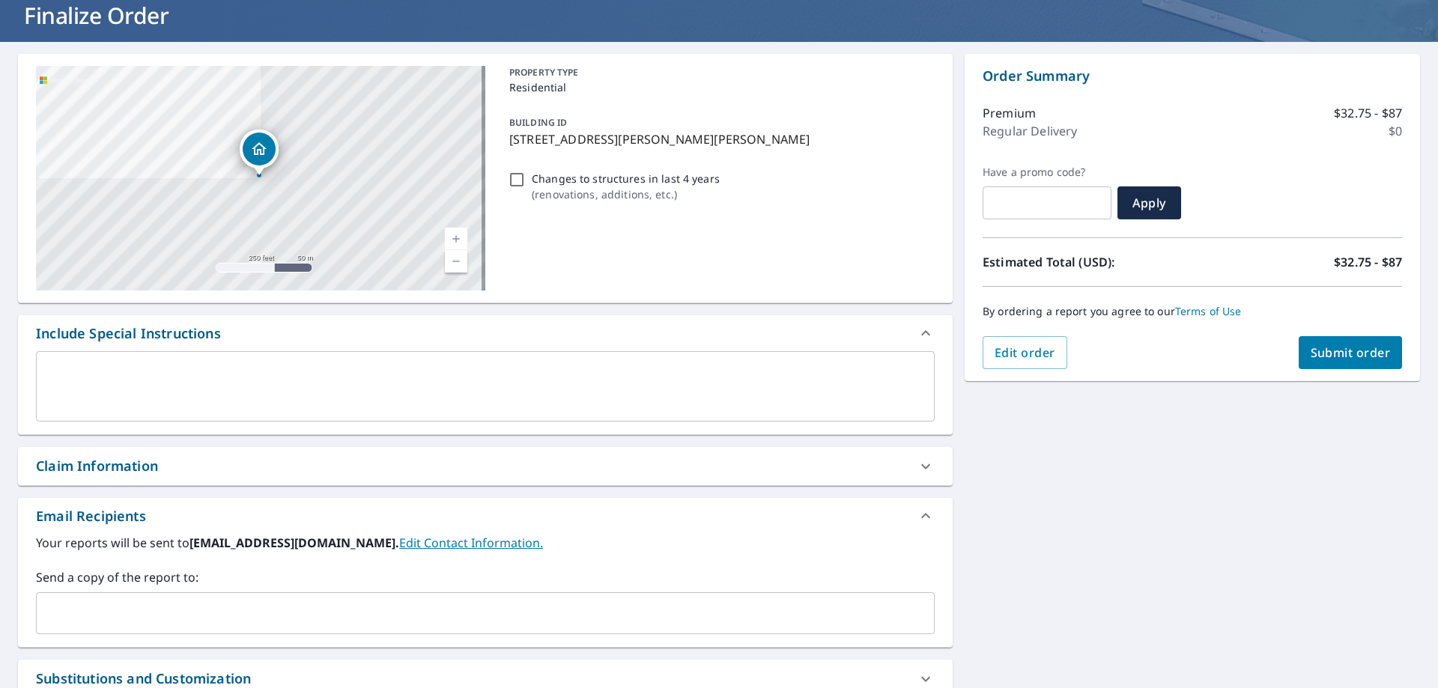
scroll to position [374, 0]
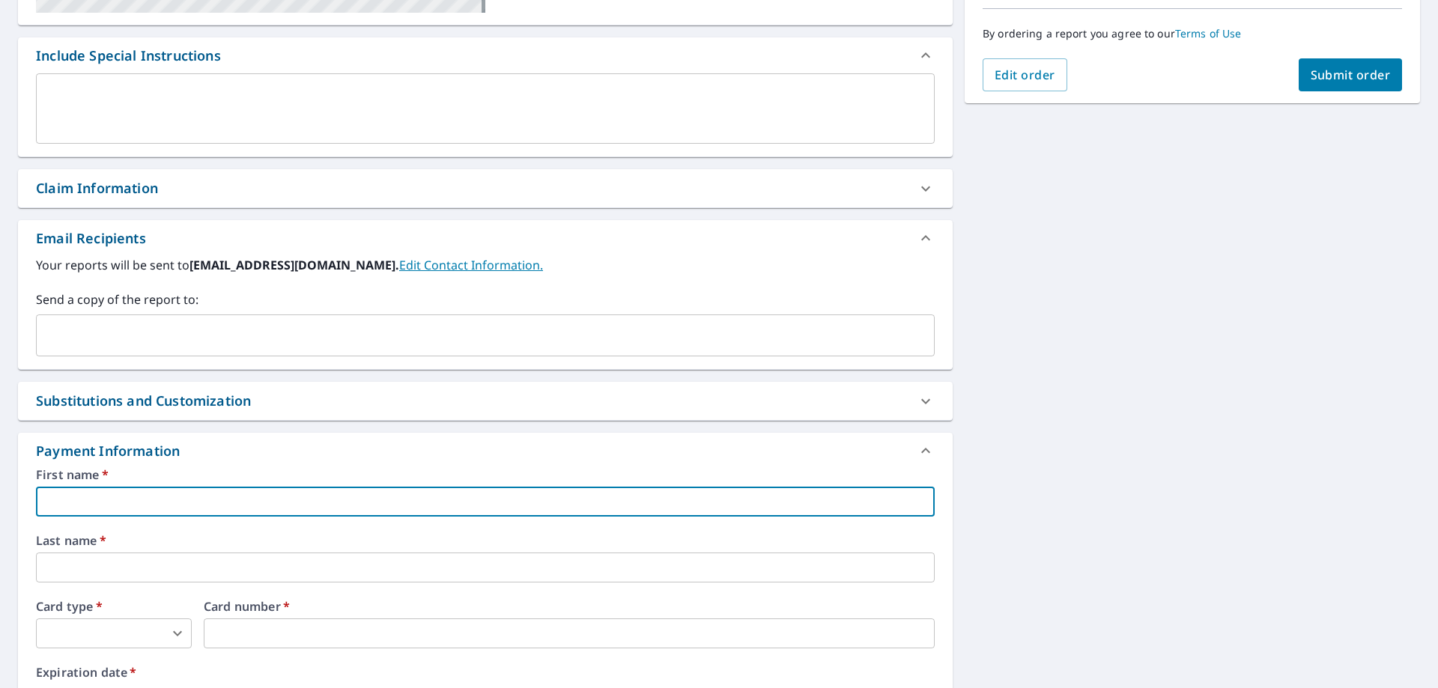
click at [159, 498] on input "text" at bounding box center [485, 502] width 899 height 30
type input "[PERSON_NAME]"
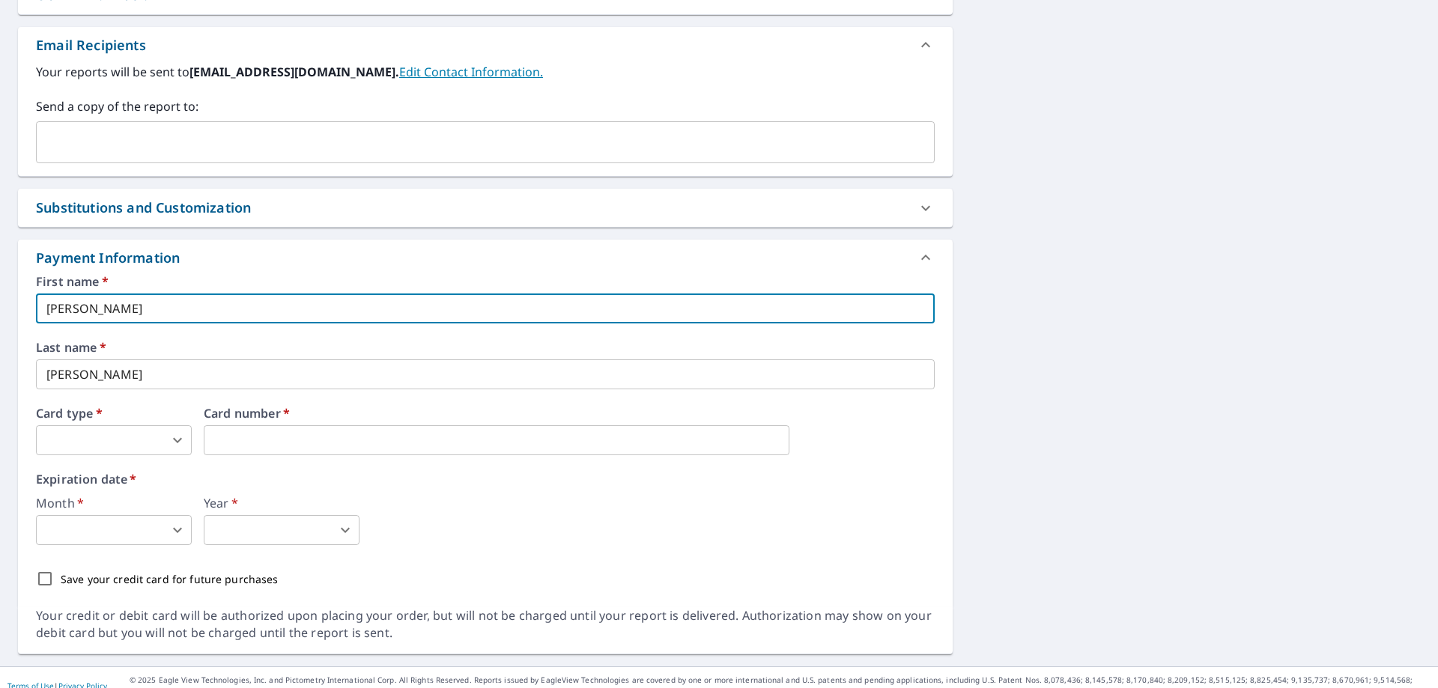
scroll to position [584, 0]
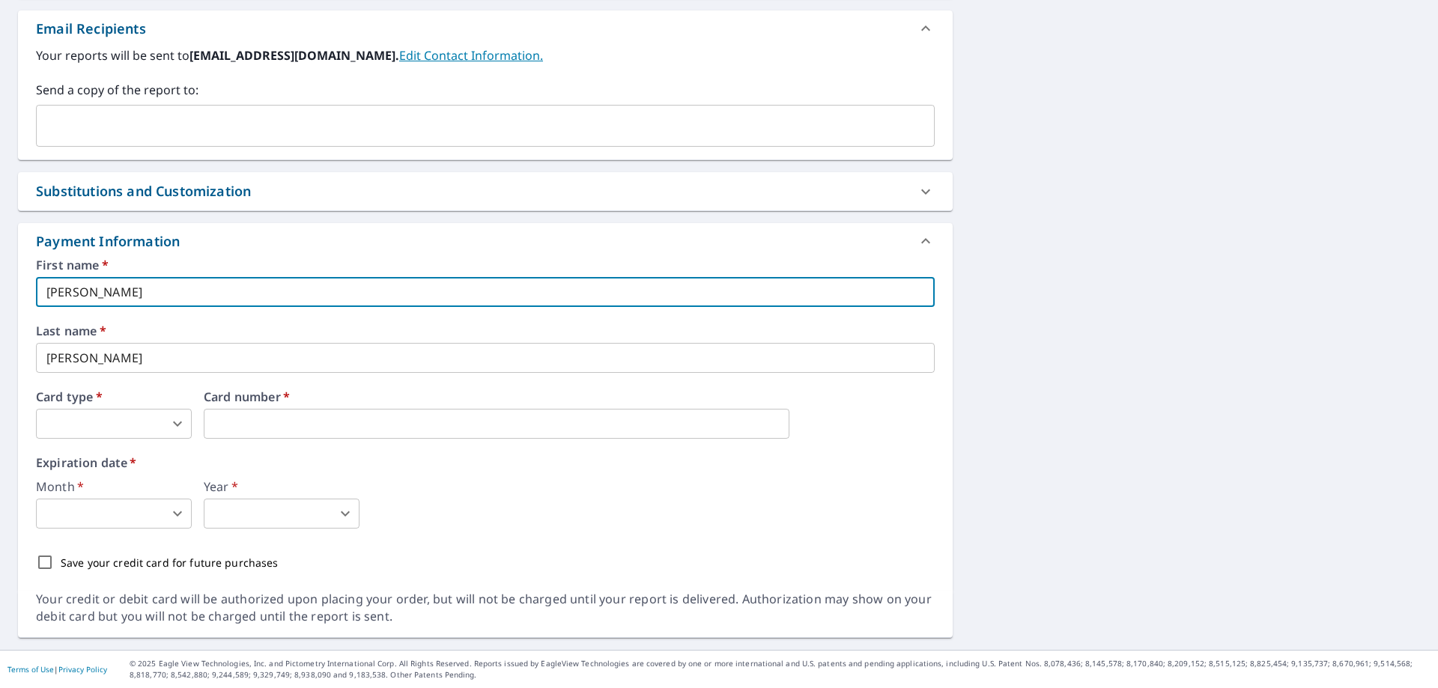
click at [112, 429] on body "MM MM Dashboard Order History Cancel Order MM Dashboard / Finalize Order Finali…" at bounding box center [719, 344] width 1438 height 688
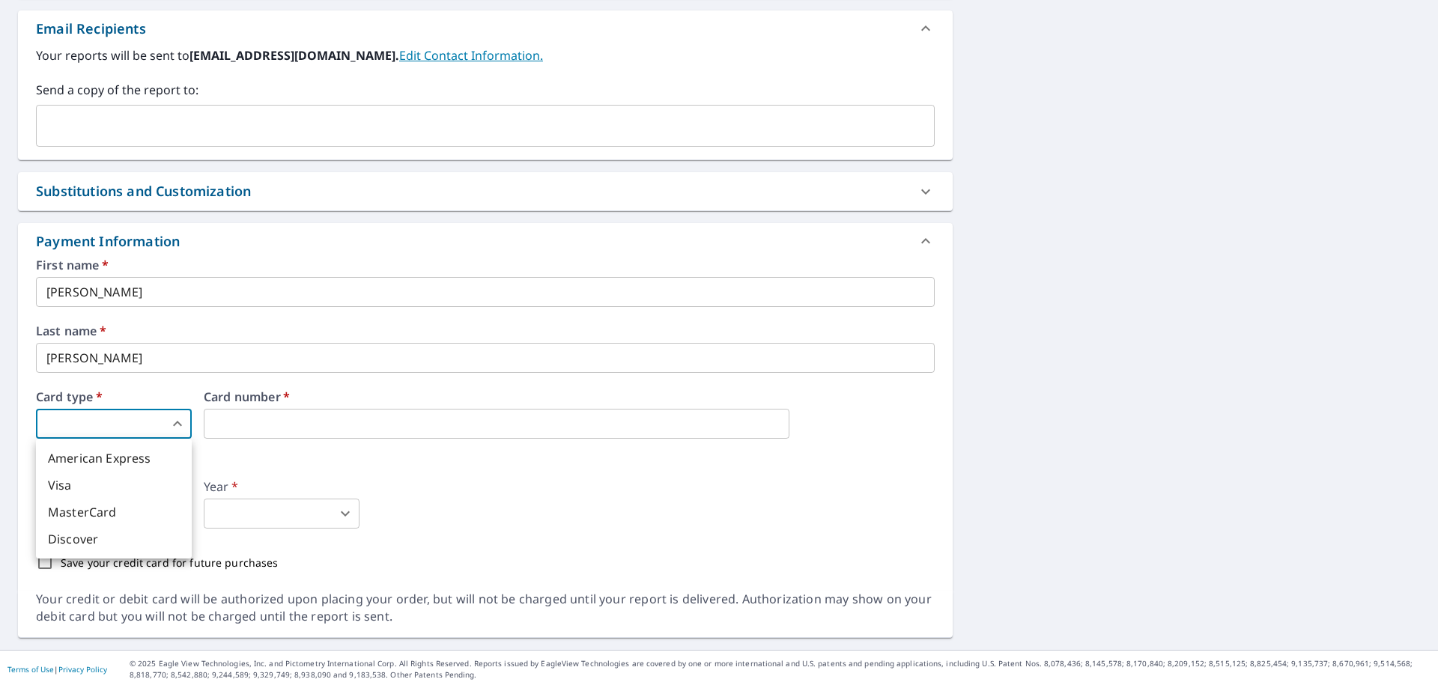
click at [99, 480] on li "Visa" at bounding box center [114, 485] width 156 height 27
type input "2"
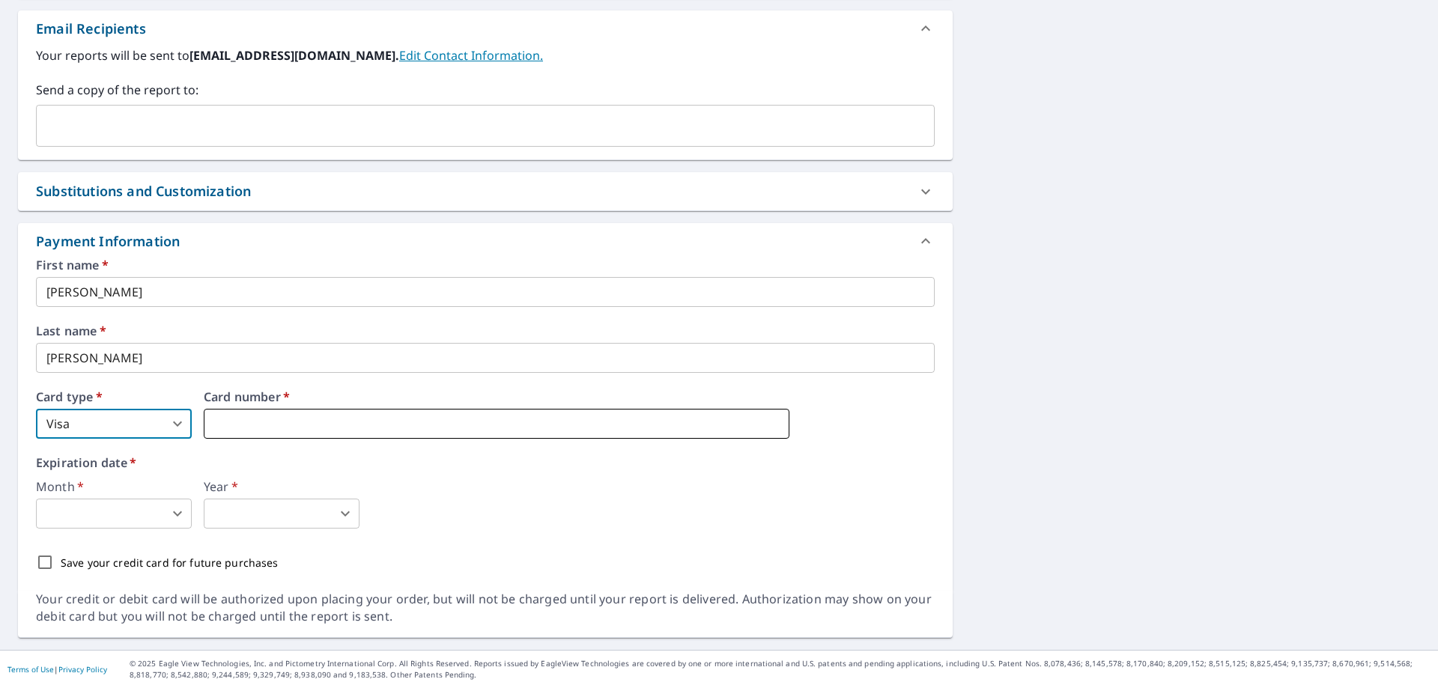
click at [240, 413] on iframe at bounding box center [497, 424] width 586 height 30
click at [109, 516] on body "MM MM Dashboard Order History Cancel Order MM Dashboard / Finalize Order Finali…" at bounding box center [719, 344] width 1438 height 688
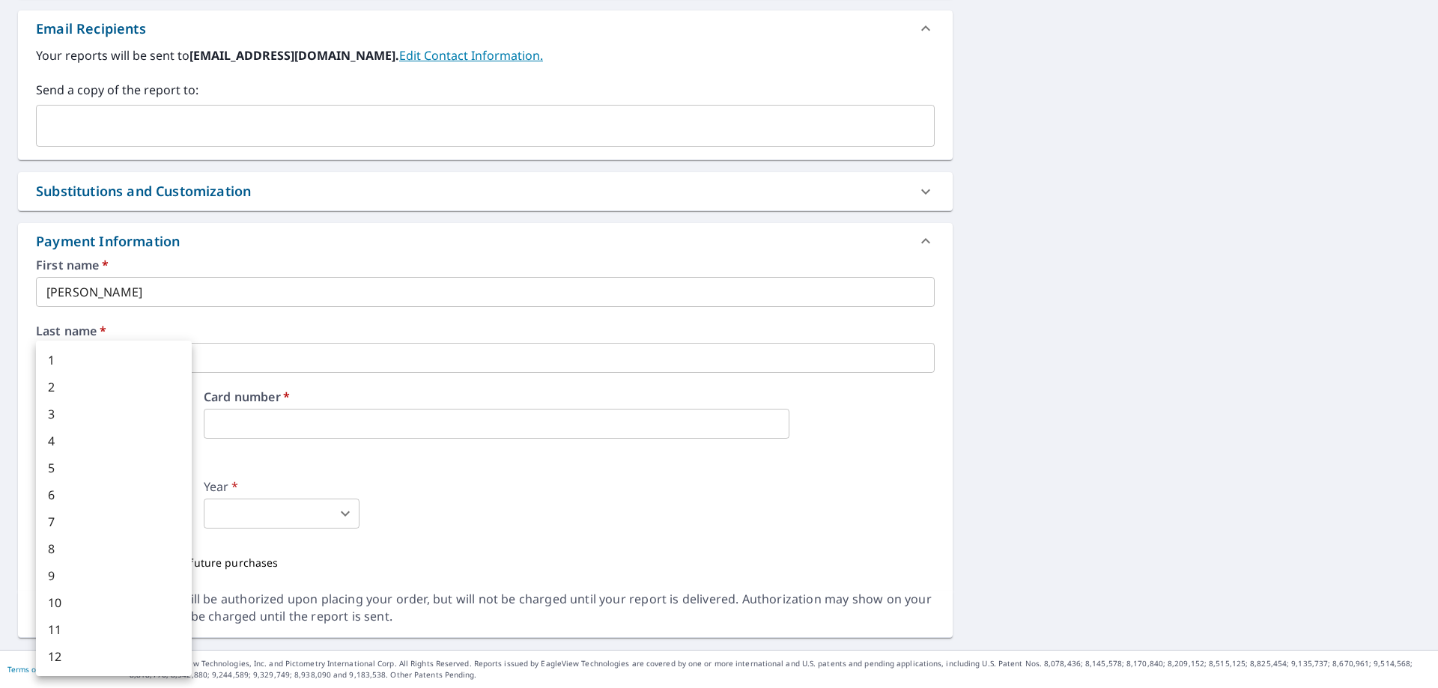
click at [82, 360] on li "1" at bounding box center [114, 360] width 156 height 27
type input "1"
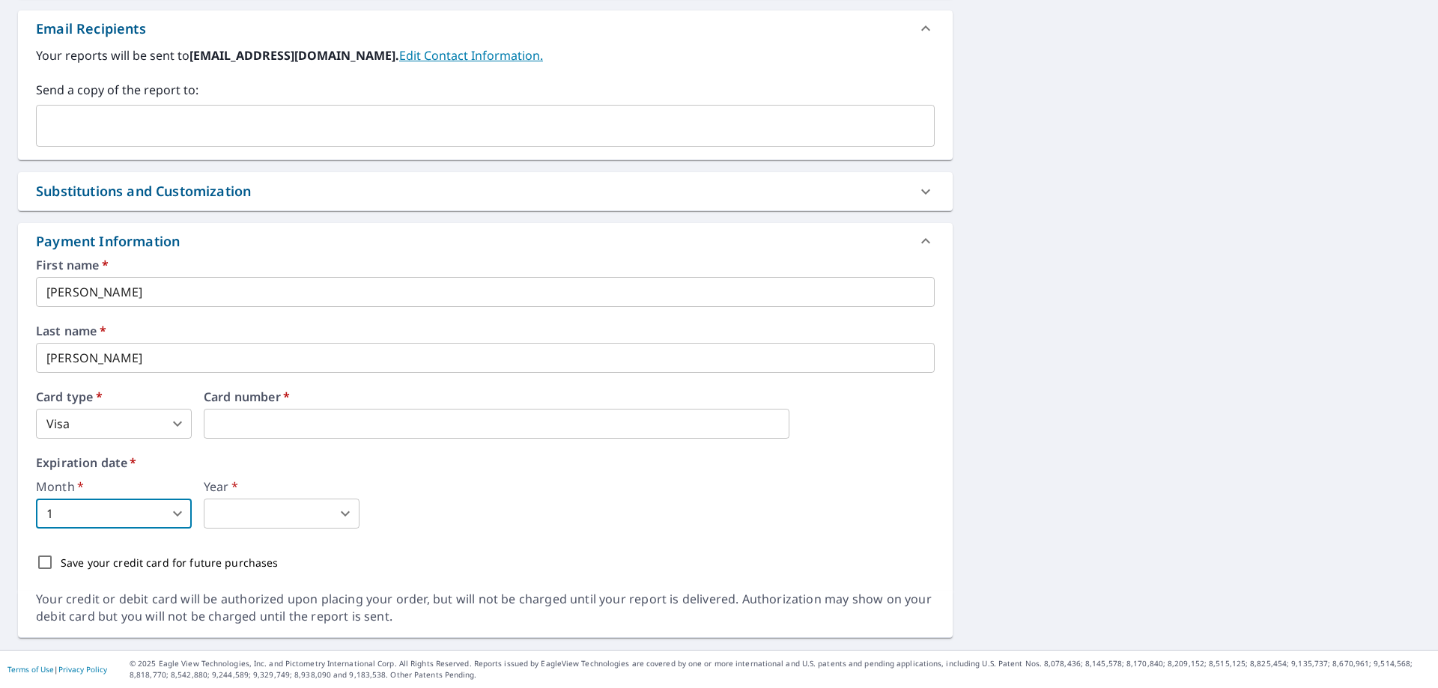
click at [231, 505] on body "MM MM Dashboard Order History Cancel Order MM Dashboard / Finalize Order Finali…" at bounding box center [719, 344] width 1438 height 688
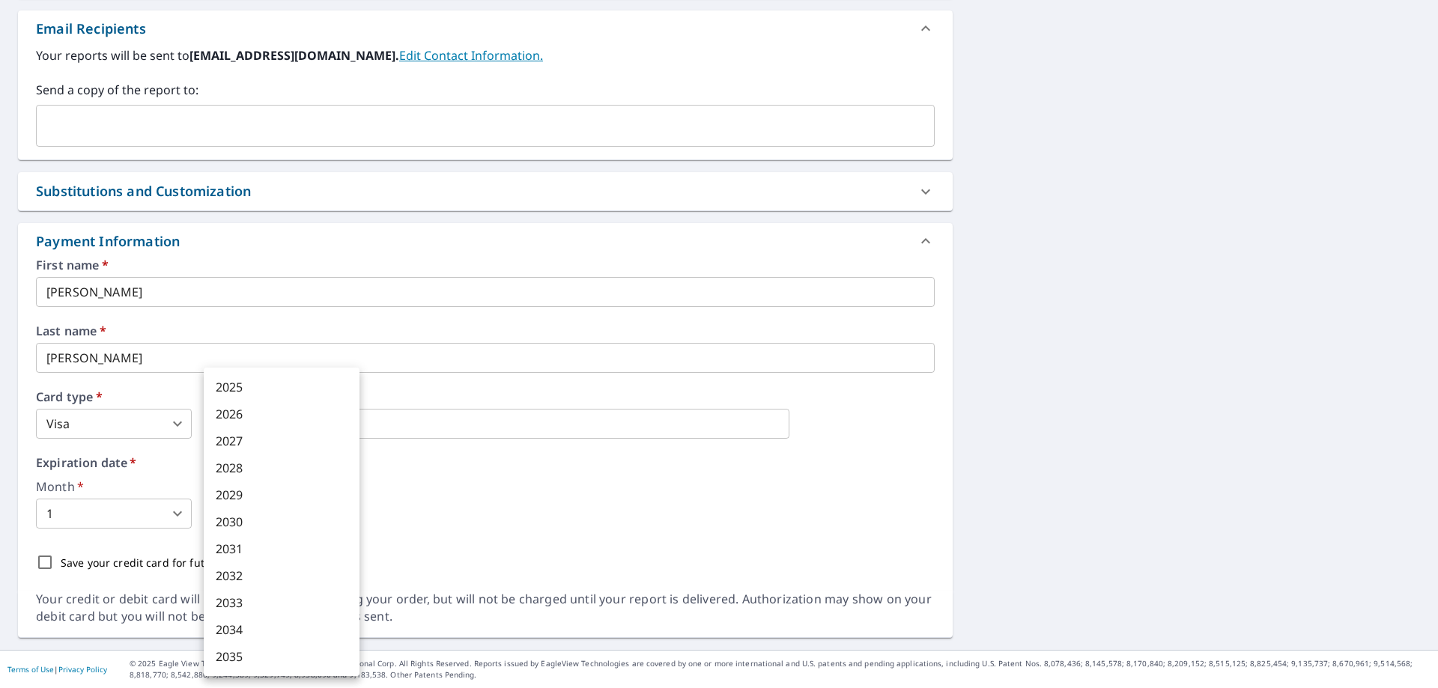
click at [248, 523] on li "2030" at bounding box center [282, 521] width 156 height 27
type input "2030"
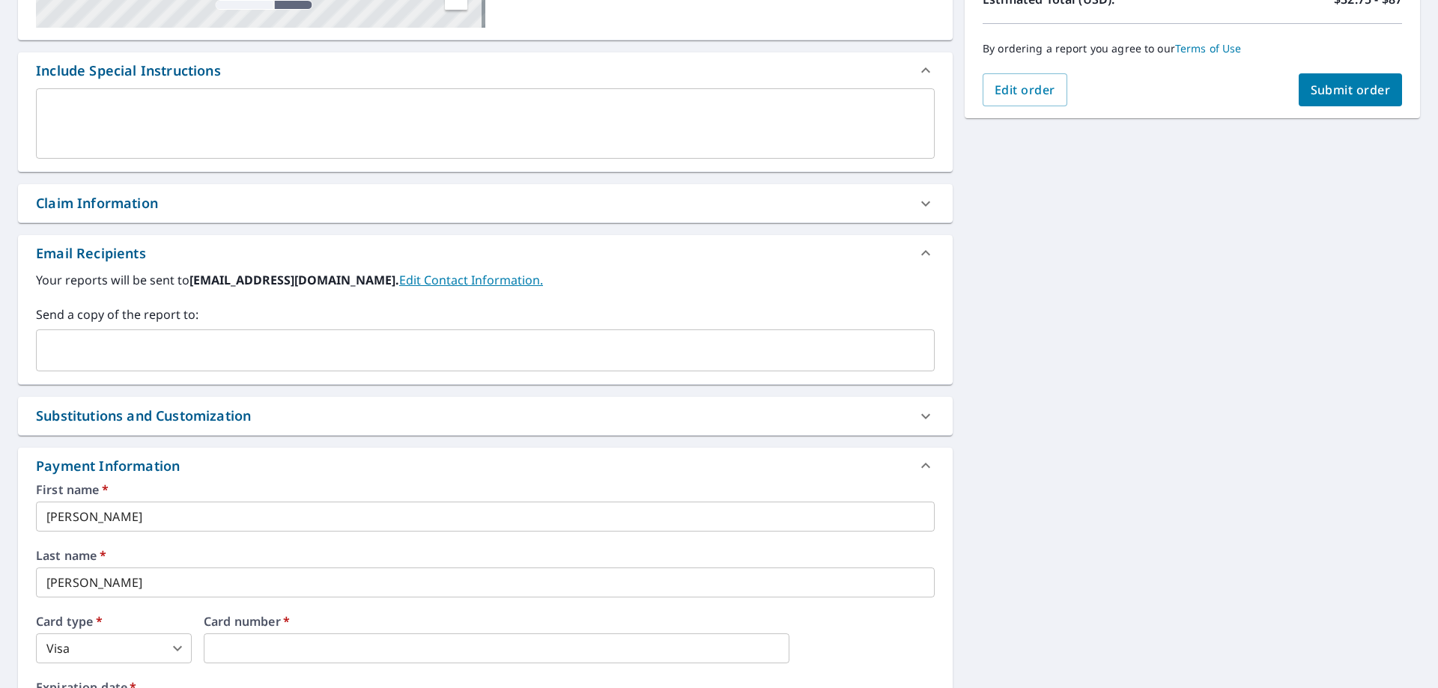
scroll to position [285, 0]
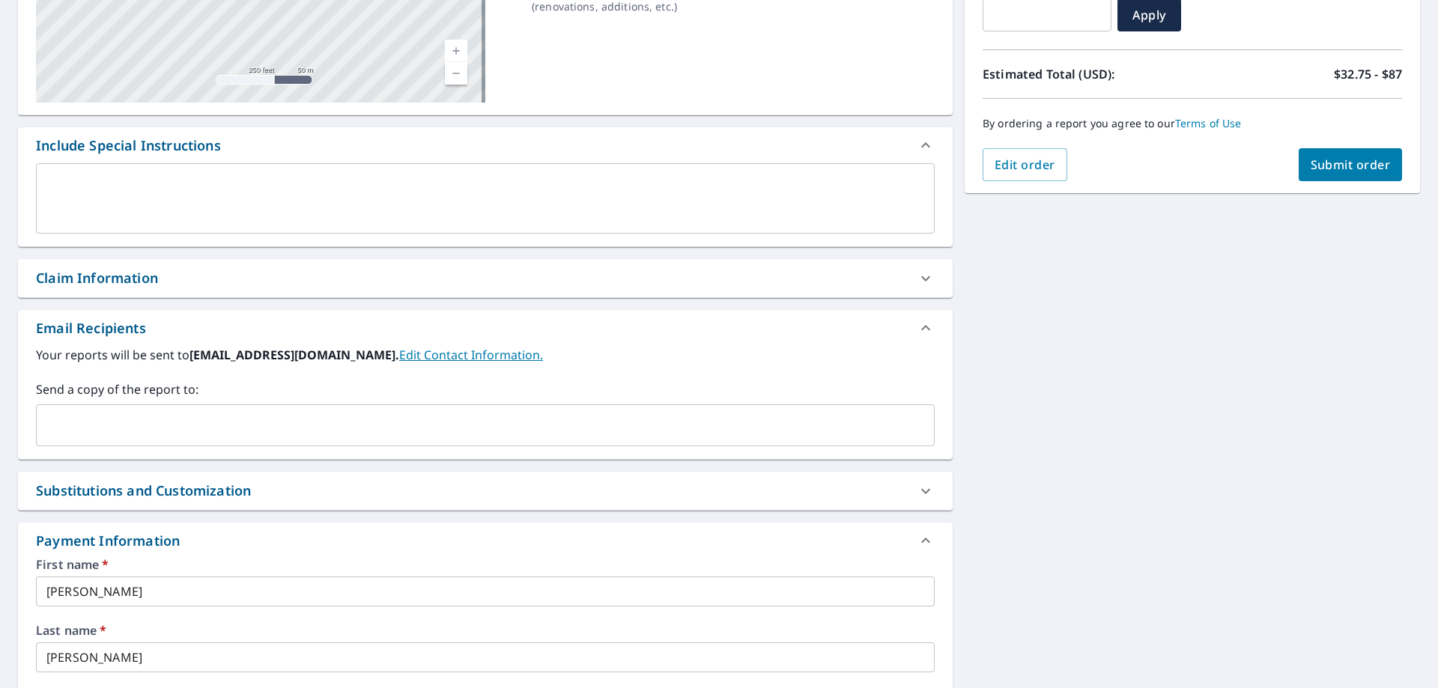
click at [185, 438] on input "text" at bounding box center [474, 425] width 863 height 28
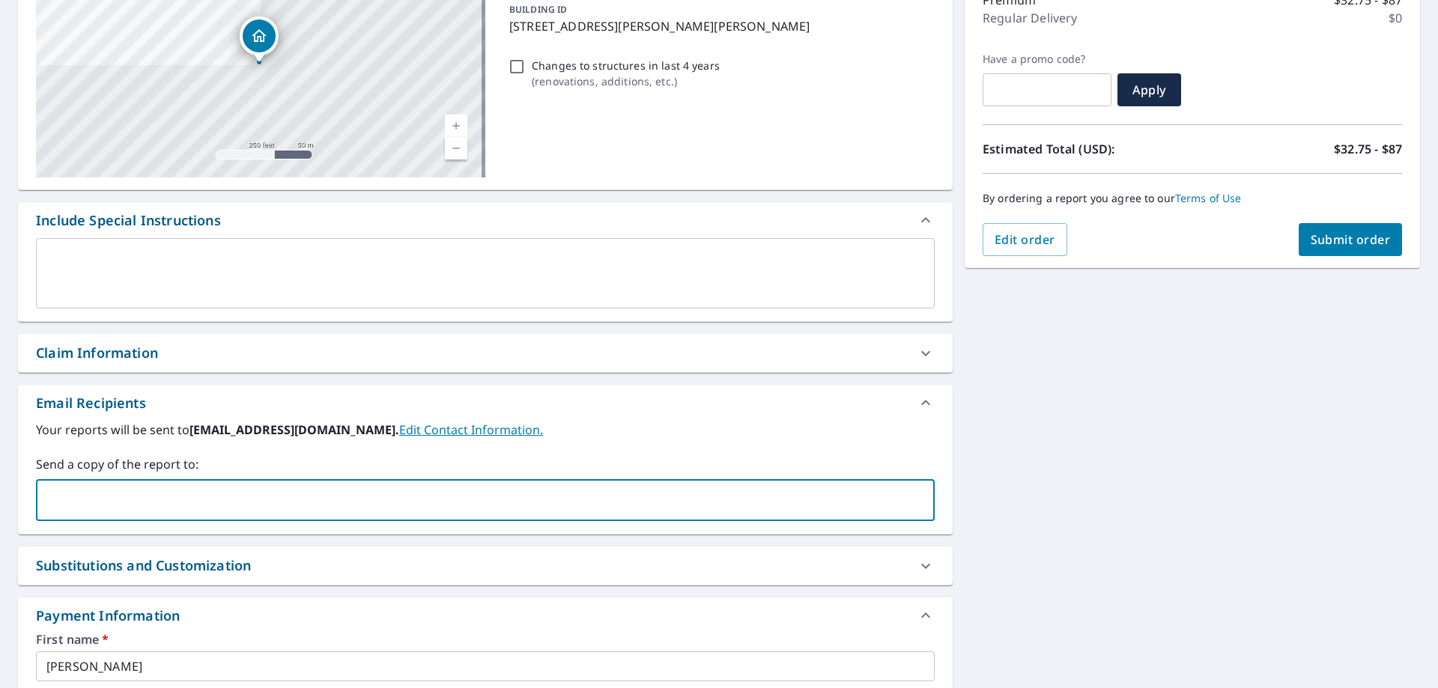
scroll to position [60, 0]
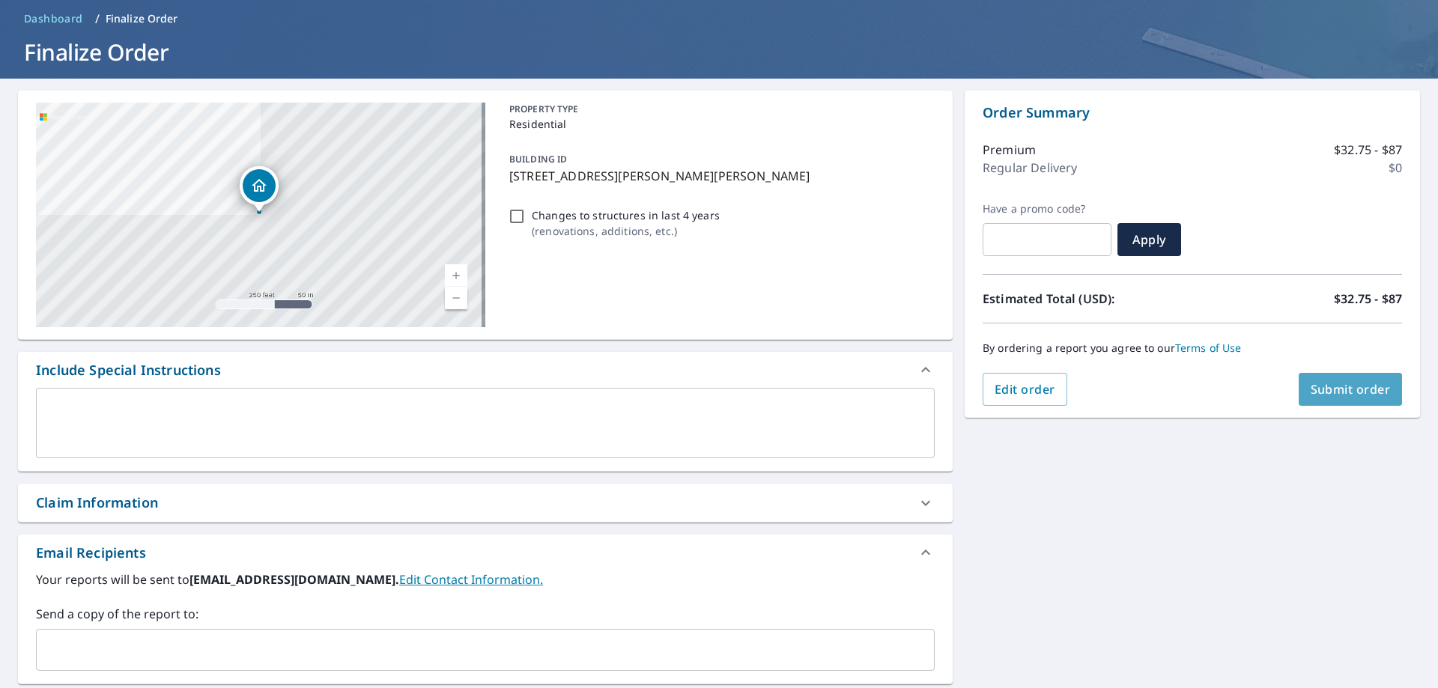
click at [1346, 397] on span "Submit order" at bounding box center [1350, 389] width 80 height 16
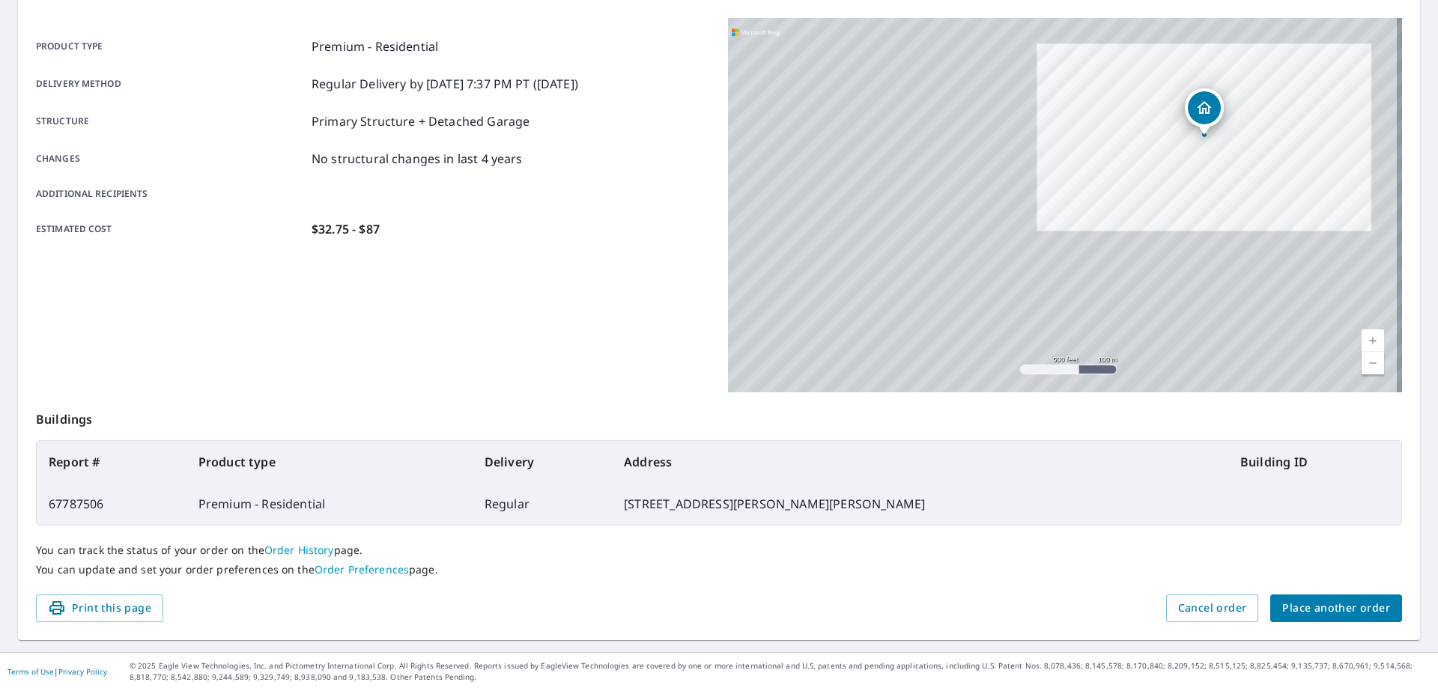
scroll to position [193, 0]
